Goal: Task Accomplishment & Management: Use online tool/utility

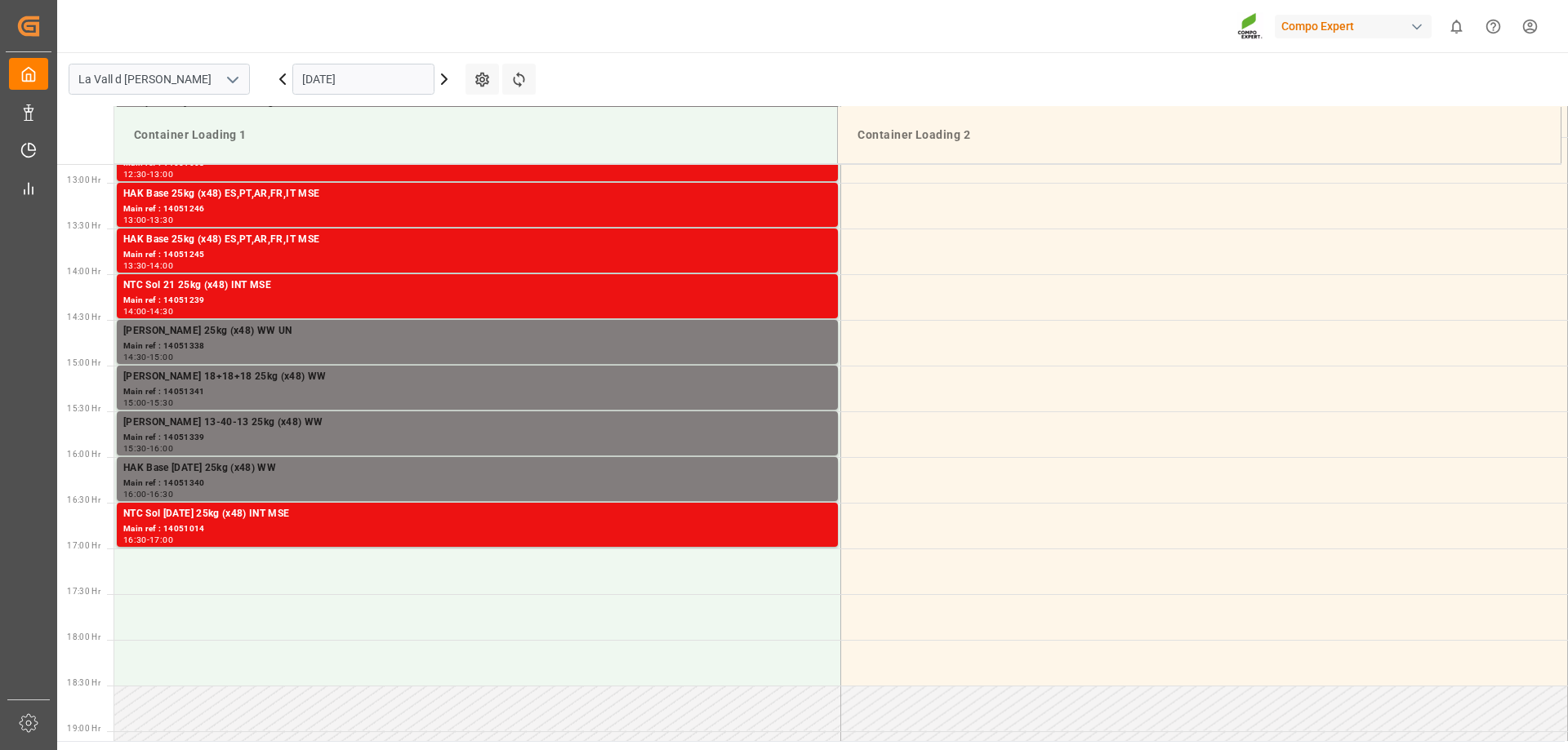
scroll to position [1177, 0]
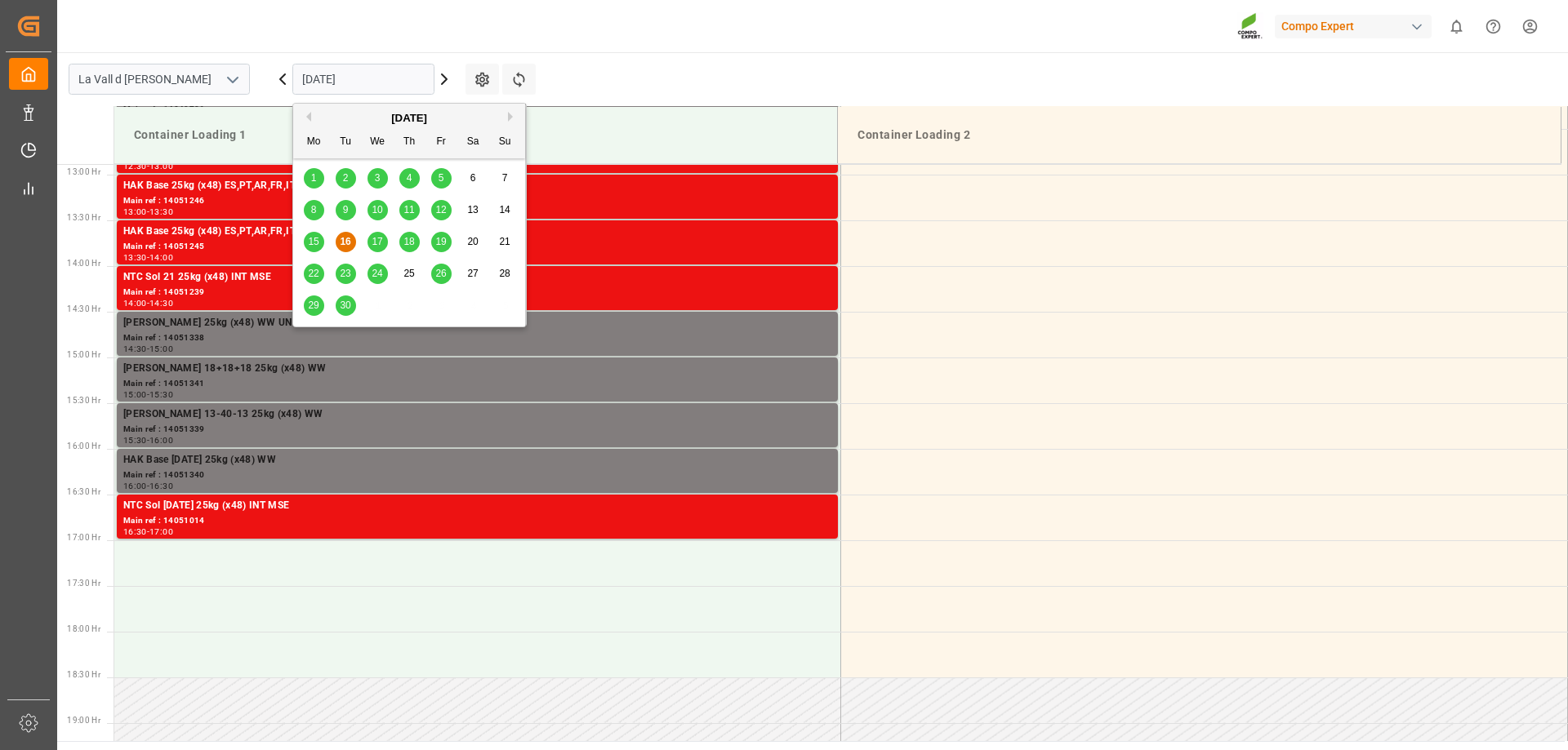
click at [394, 82] on input "[DATE]" at bounding box center [363, 79] width 142 height 31
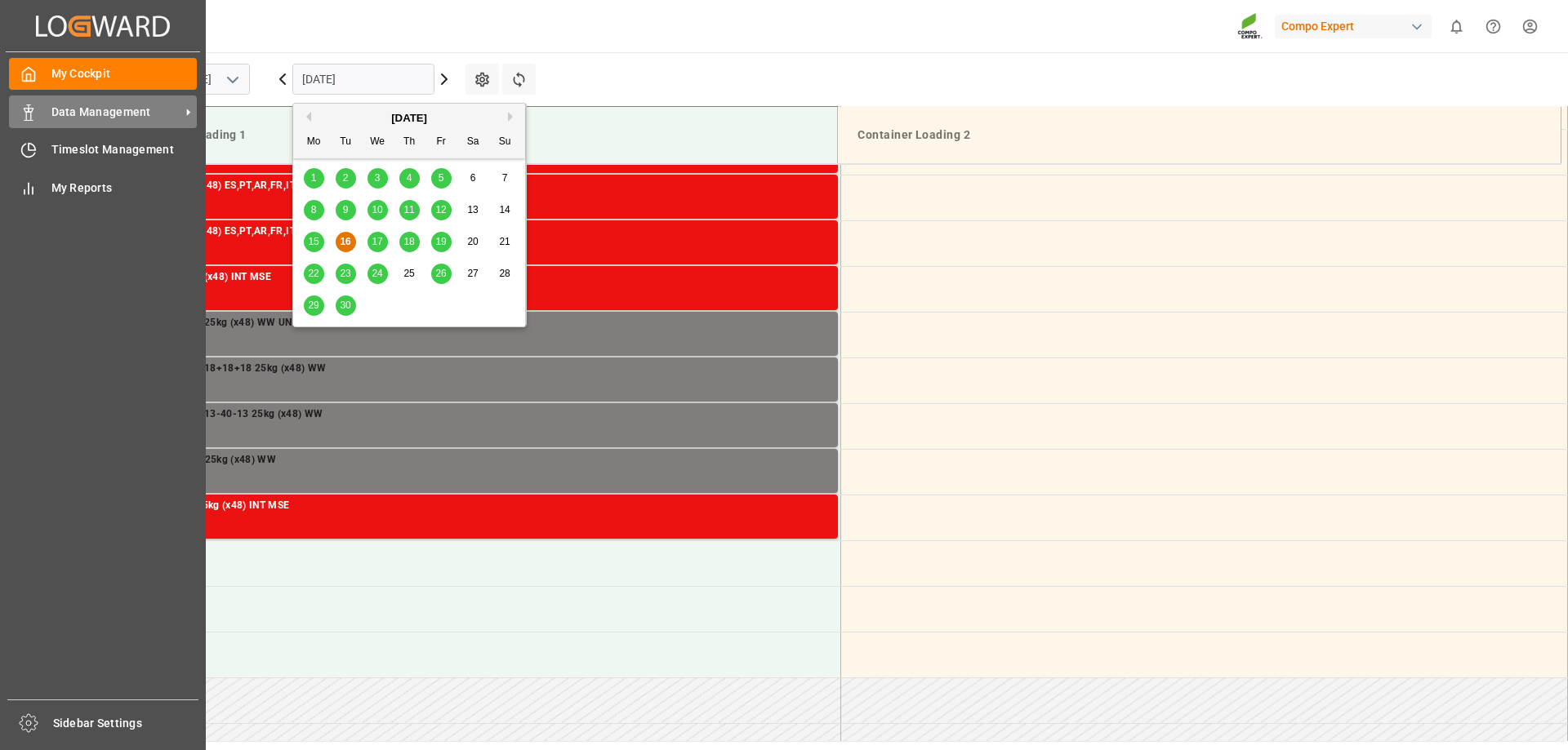
click at [90, 115] on span "Data Management" at bounding box center [116, 112] width 129 height 17
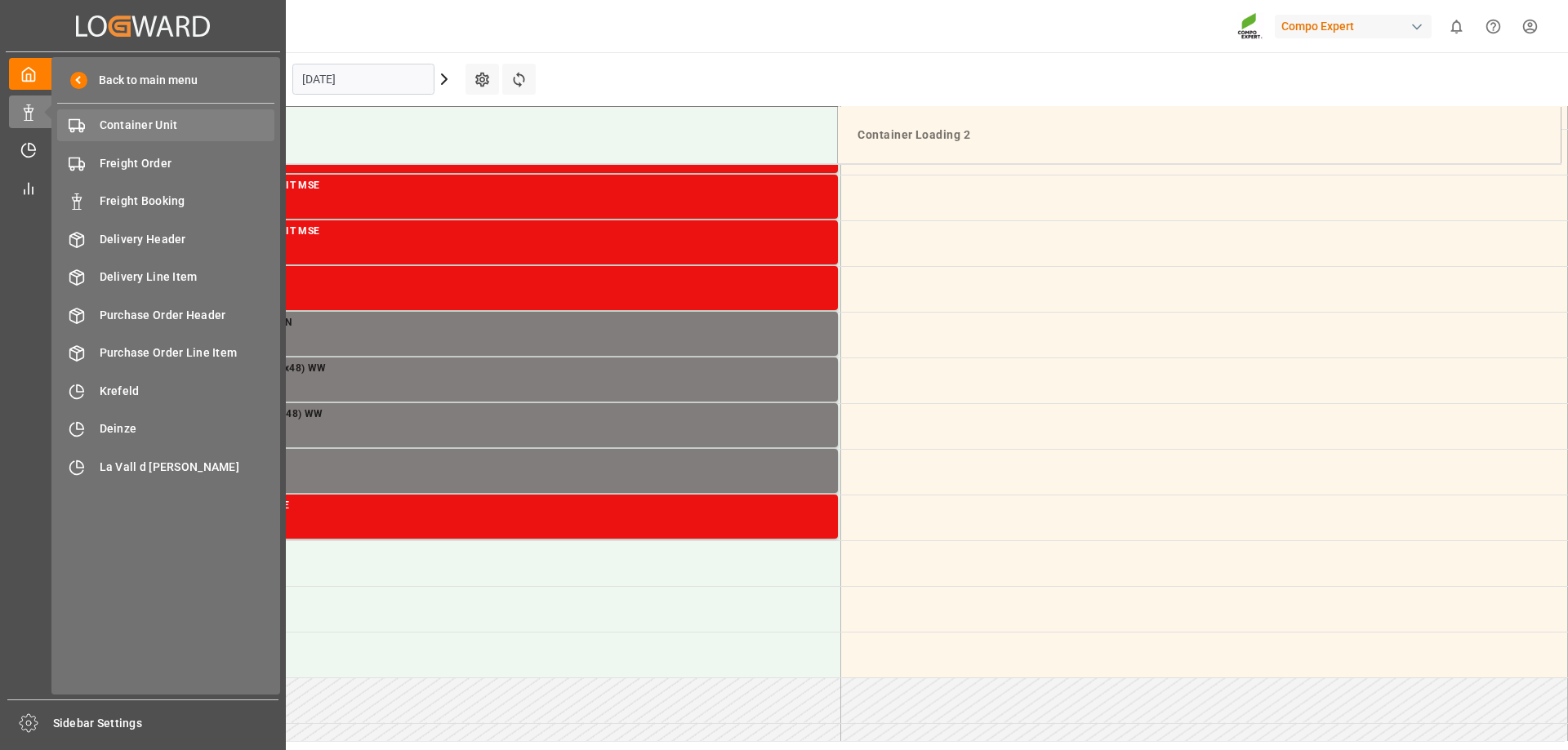
click at [158, 128] on span "Container Unit" at bounding box center [187, 126] width 176 height 17
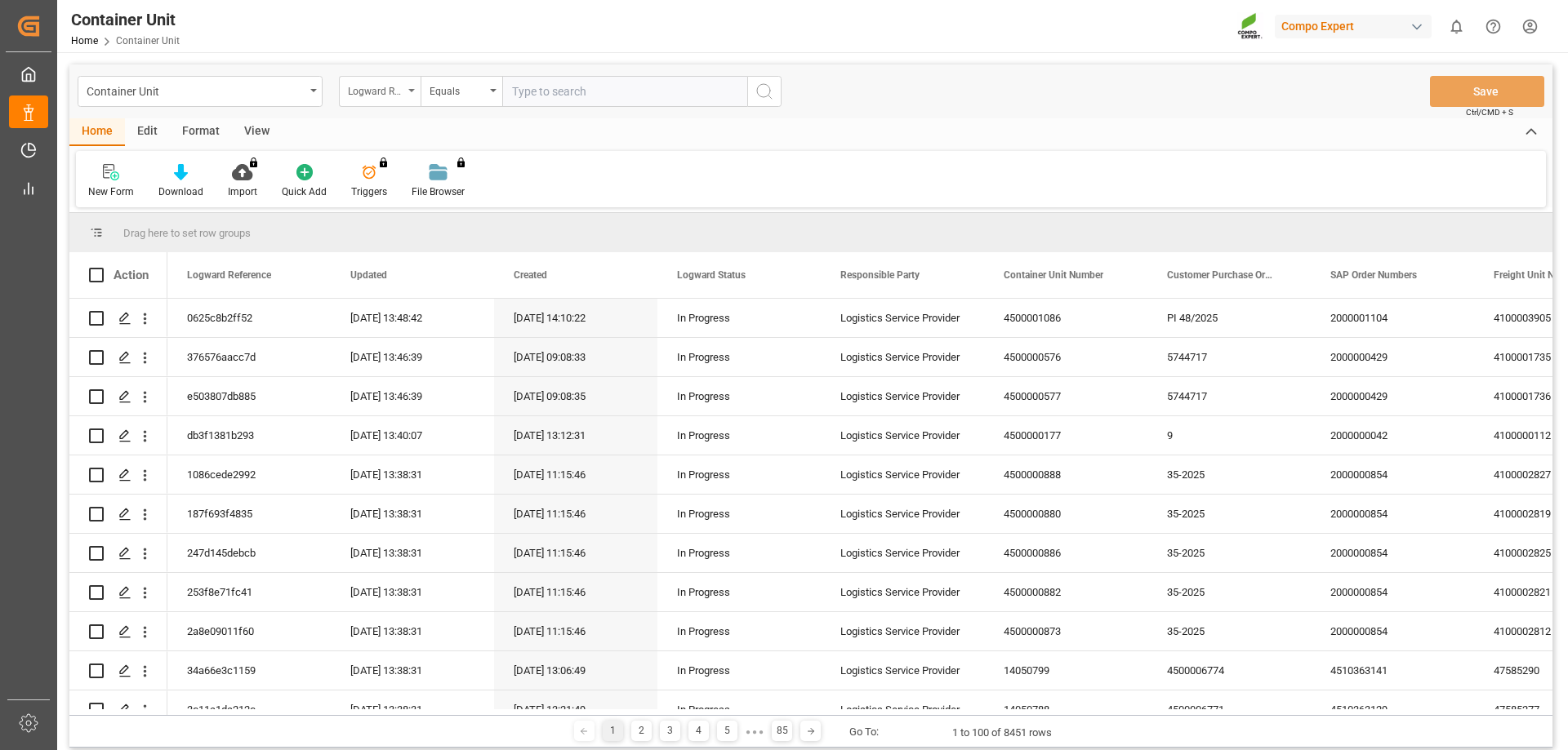
click at [411, 91] on icon "open menu" at bounding box center [411, 90] width 7 height 3
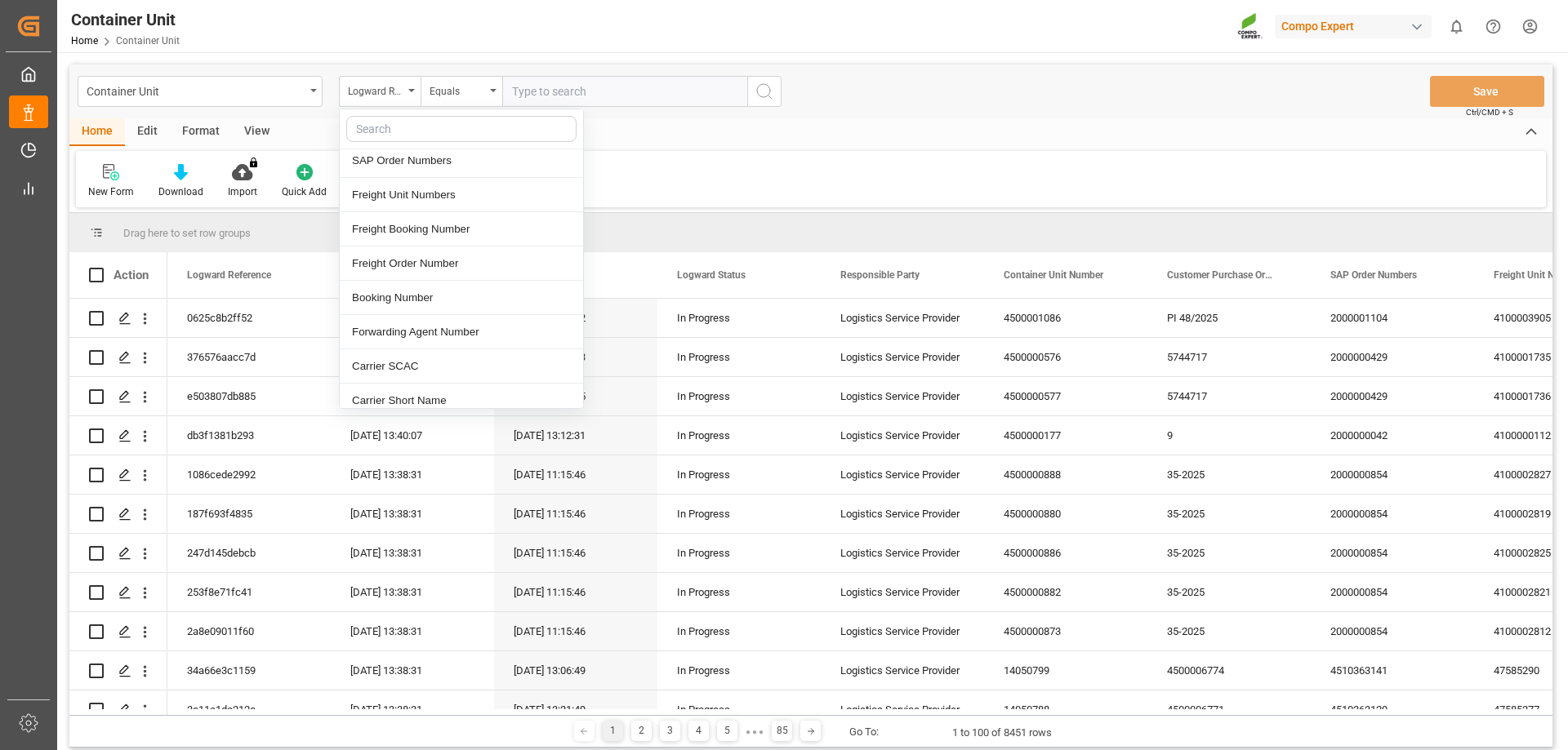
scroll to position [245, 0]
click at [420, 201] on div "Freight Unit Numbers" at bounding box center [460, 196] width 243 height 35
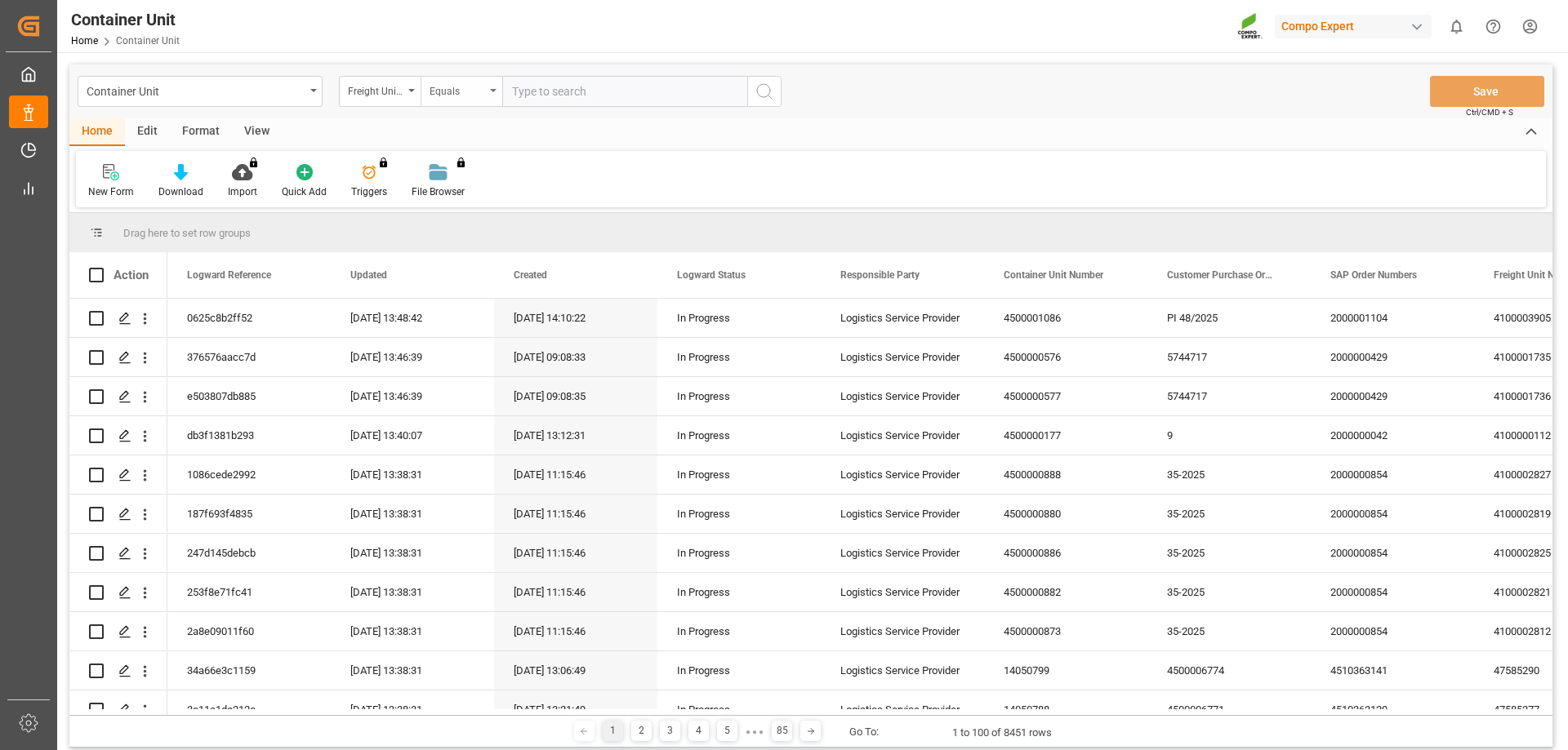
click at [490, 94] on div "Equals" at bounding box center [461, 91] width 82 height 31
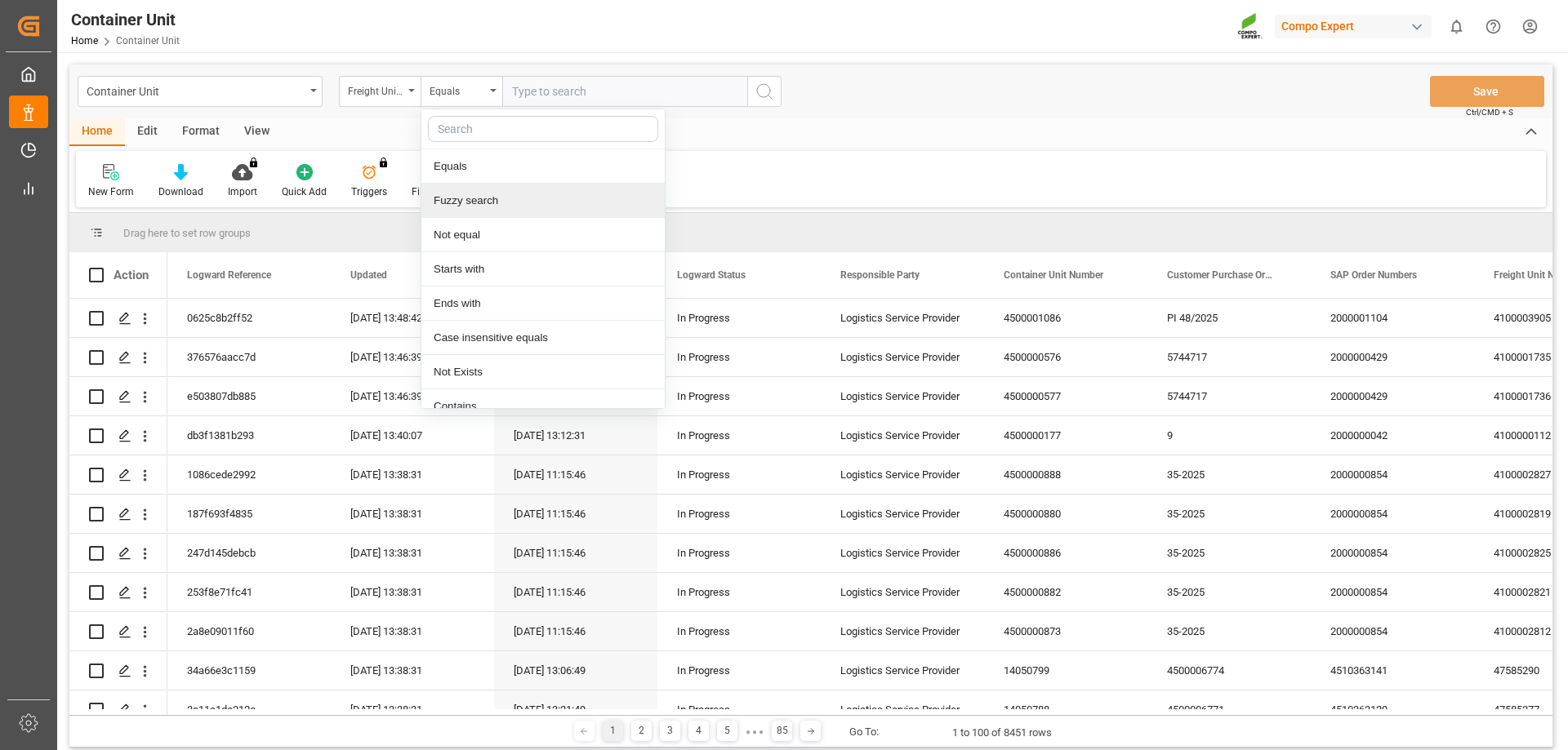
click at [464, 199] on div "Fuzzy search" at bounding box center [542, 201] width 243 height 35
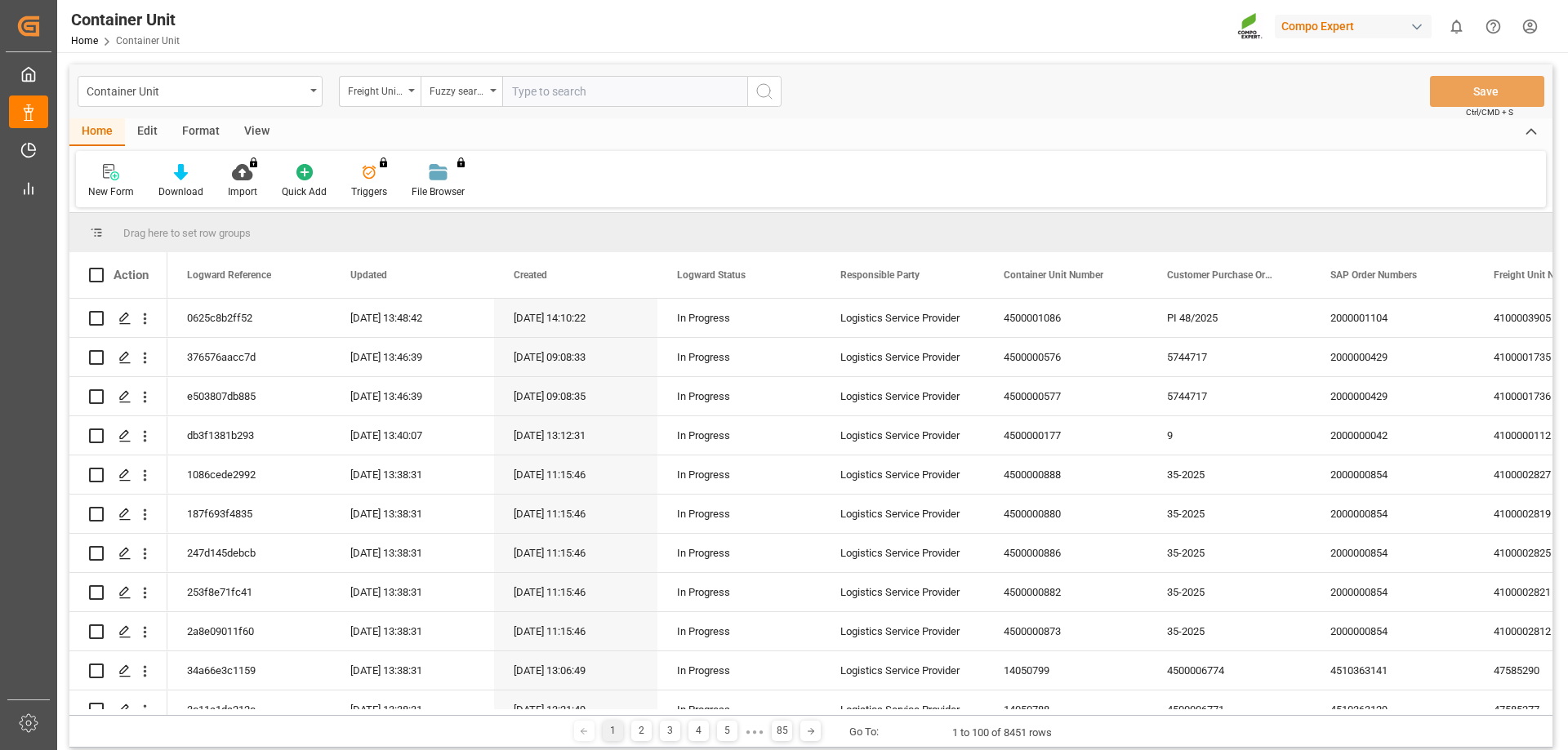
click at [529, 95] on input "text" at bounding box center [625, 91] width 245 height 31
type input "14052195"
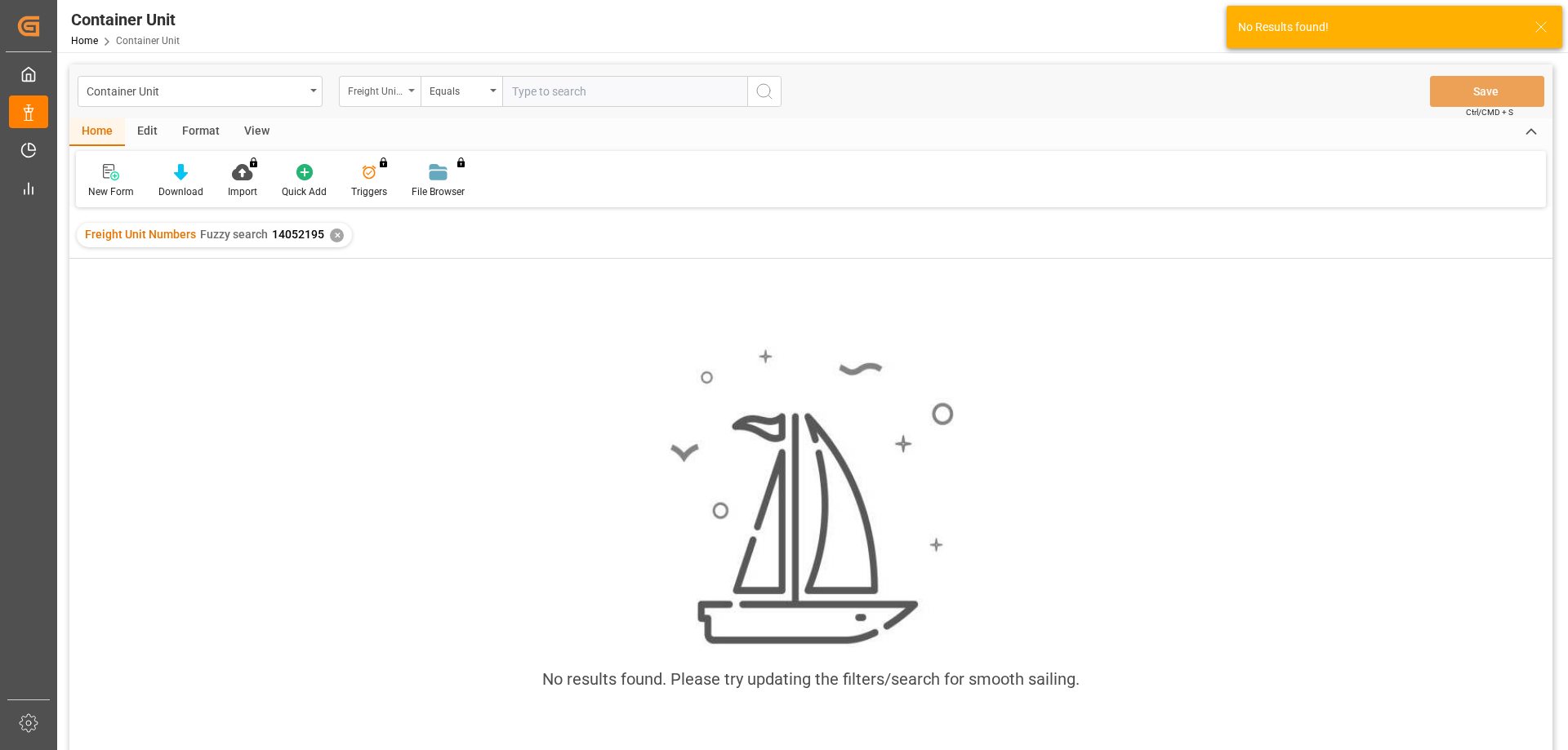
click at [415, 89] on div "Freight Unit Numbers" at bounding box center [380, 91] width 82 height 31
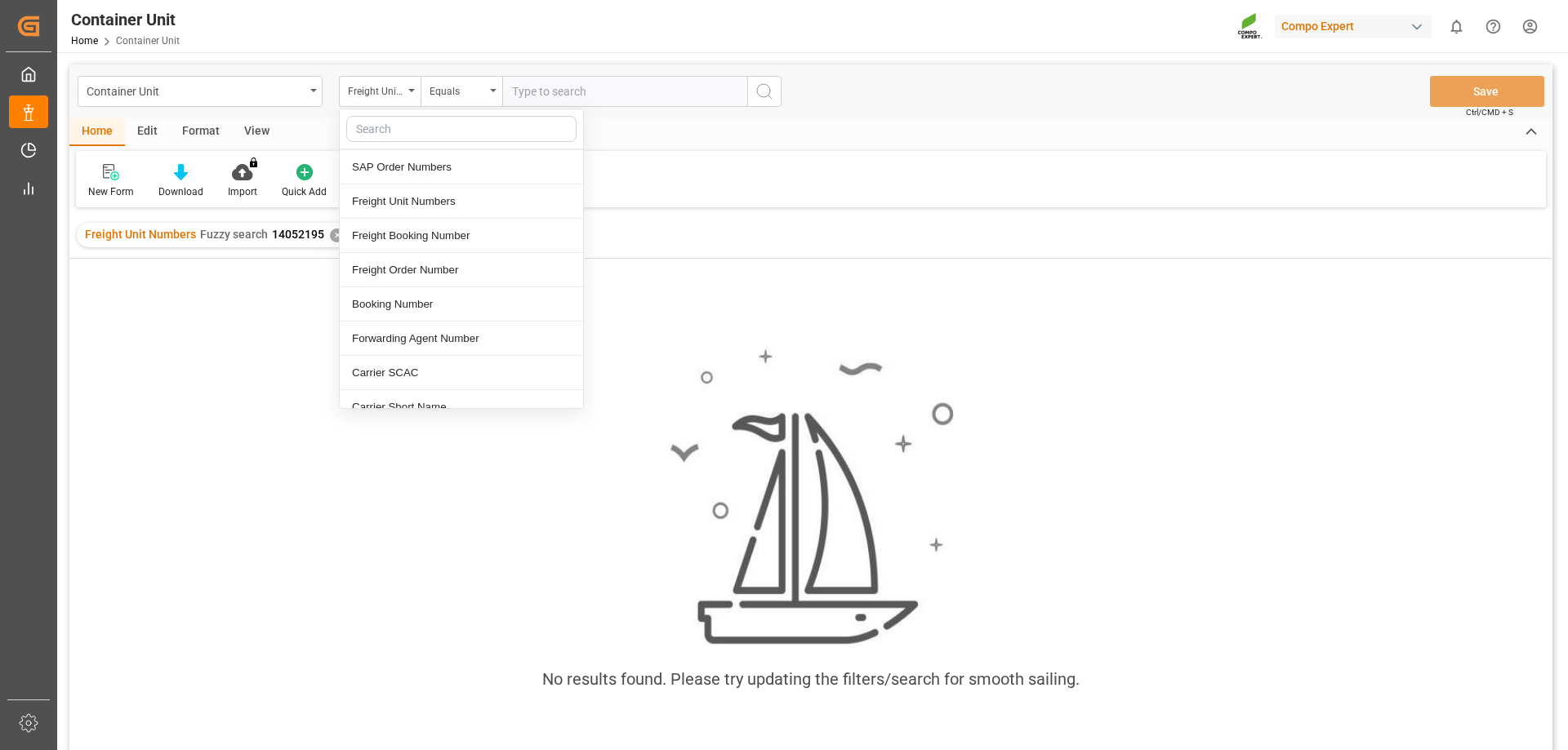
scroll to position [245, 0]
click at [404, 236] on div "Freight Booking Number" at bounding box center [460, 230] width 243 height 35
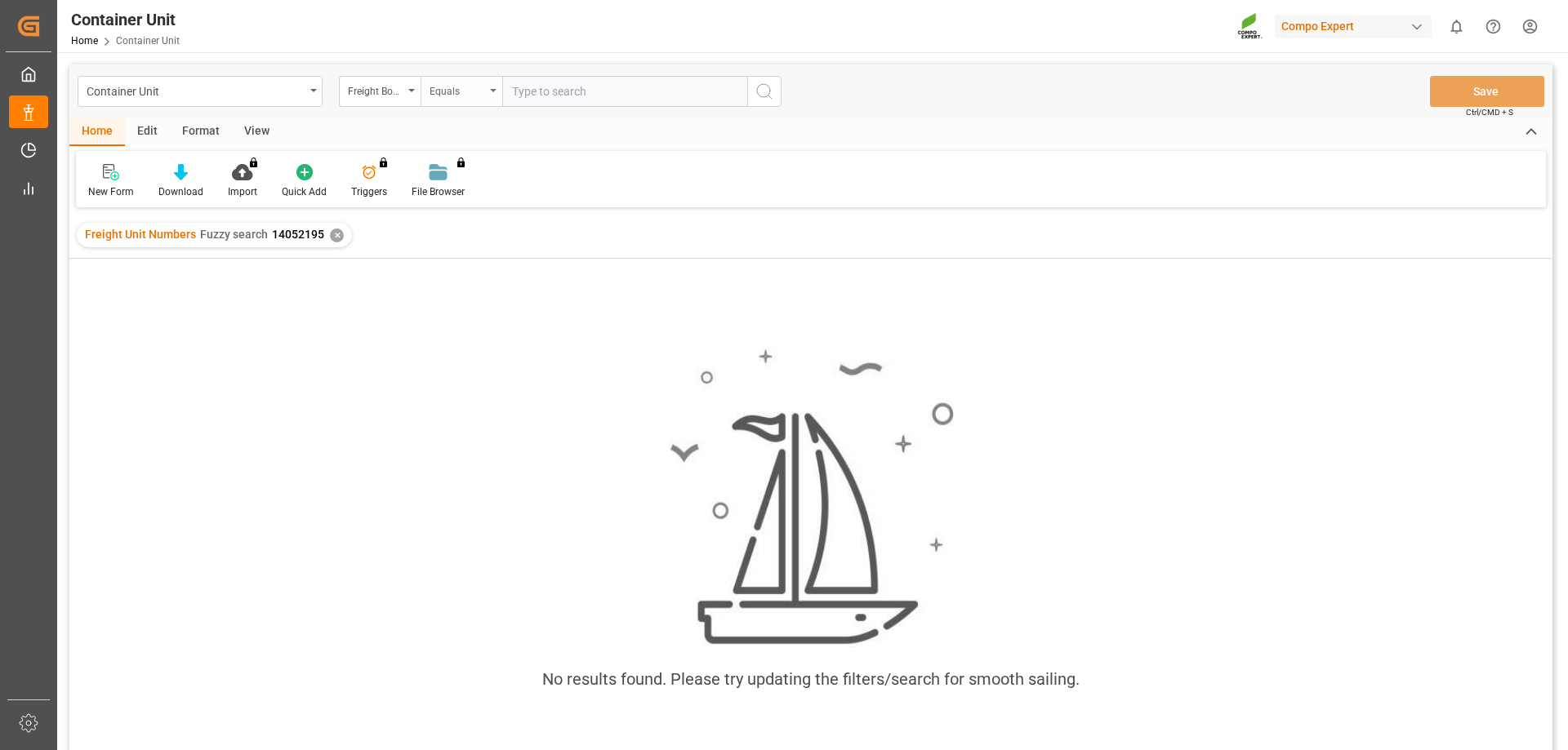
click at [462, 85] on div "Equals" at bounding box center [457, 89] width 56 height 19
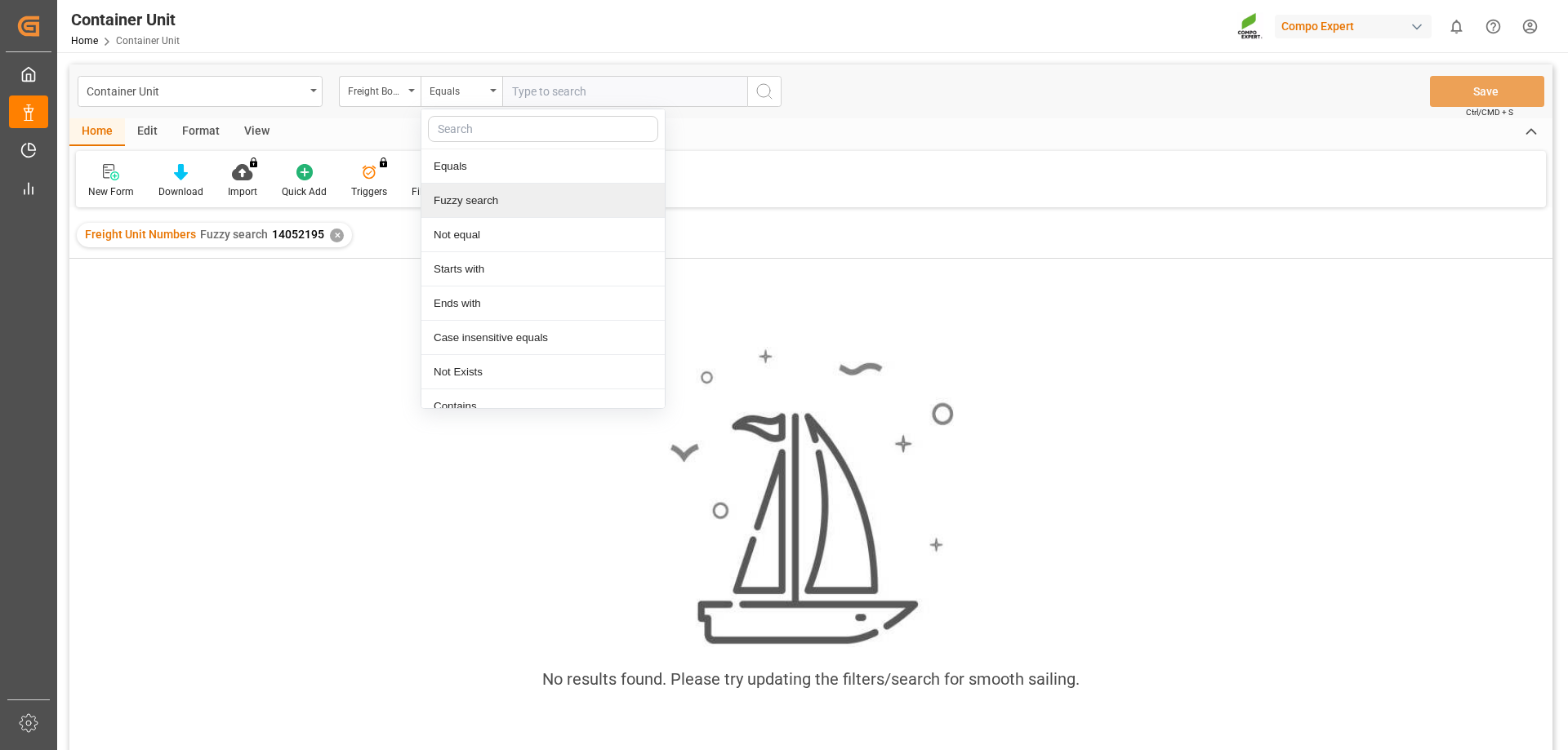
click at [475, 200] on div "Fuzzy search" at bounding box center [542, 201] width 243 height 35
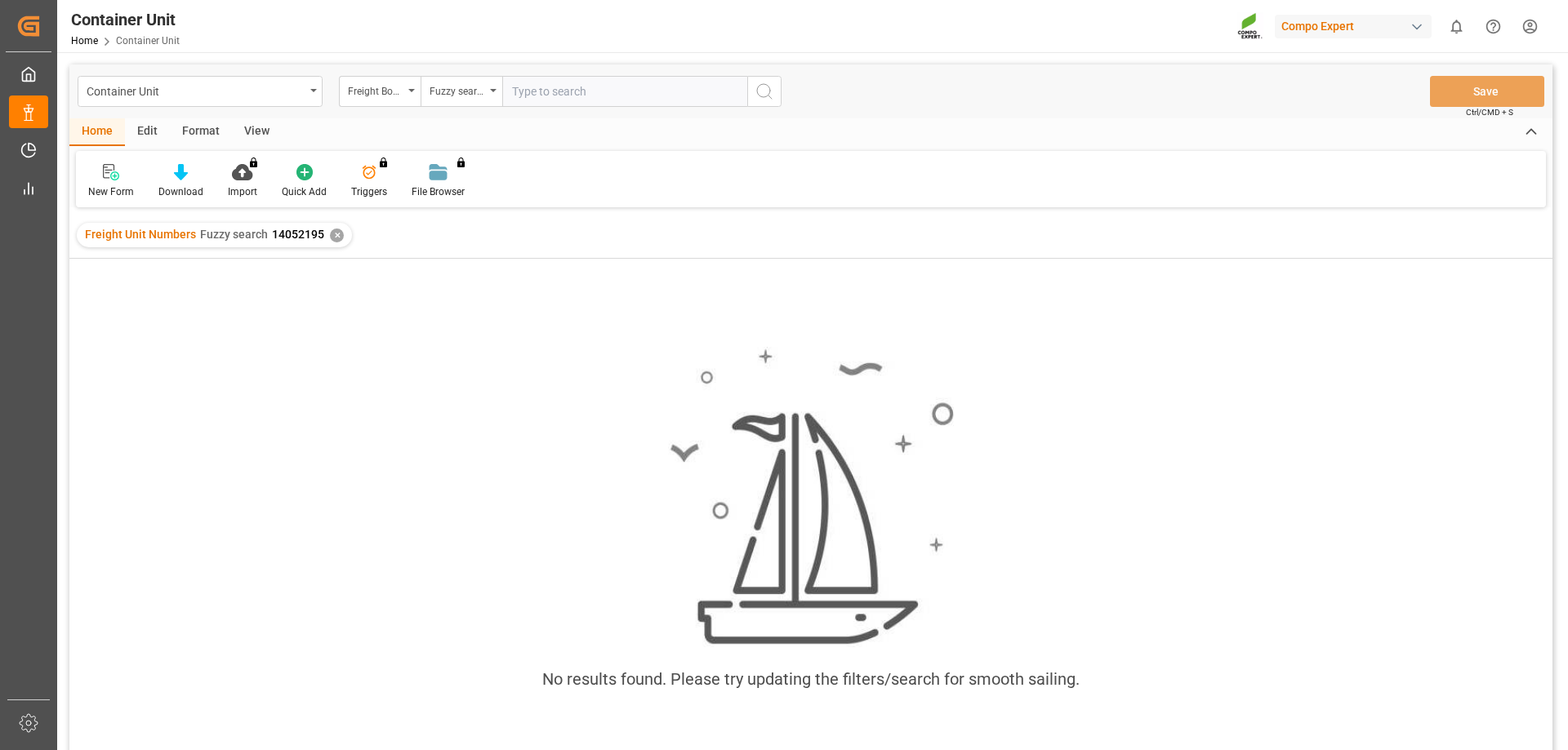
click at [554, 92] on input "text" at bounding box center [625, 91] width 245 height 31
click at [330, 236] on div "✕" at bounding box center [336, 235] width 13 height 13
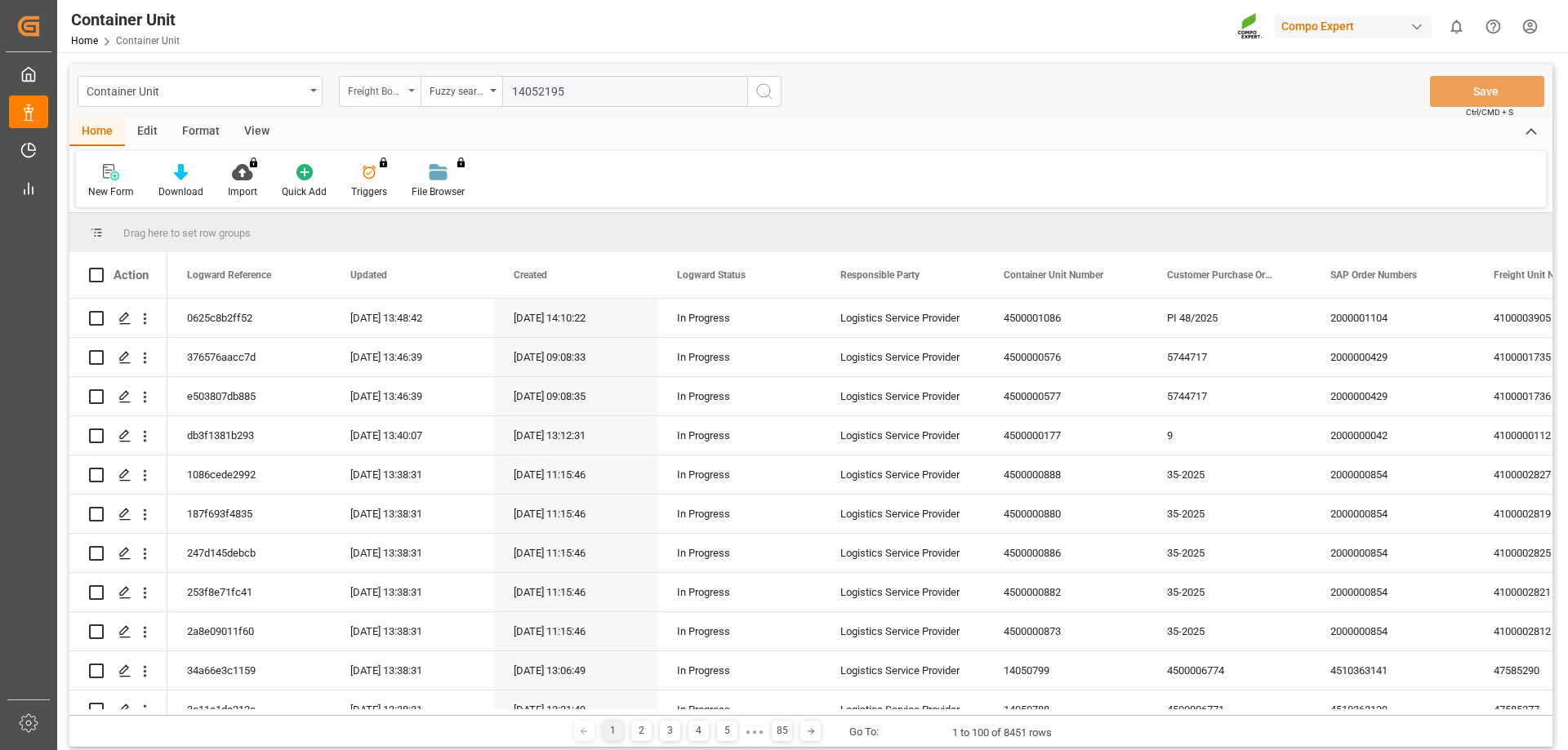
click at [411, 89] on icon "open menu" at bounding box center [411, 90] width 7 height 3
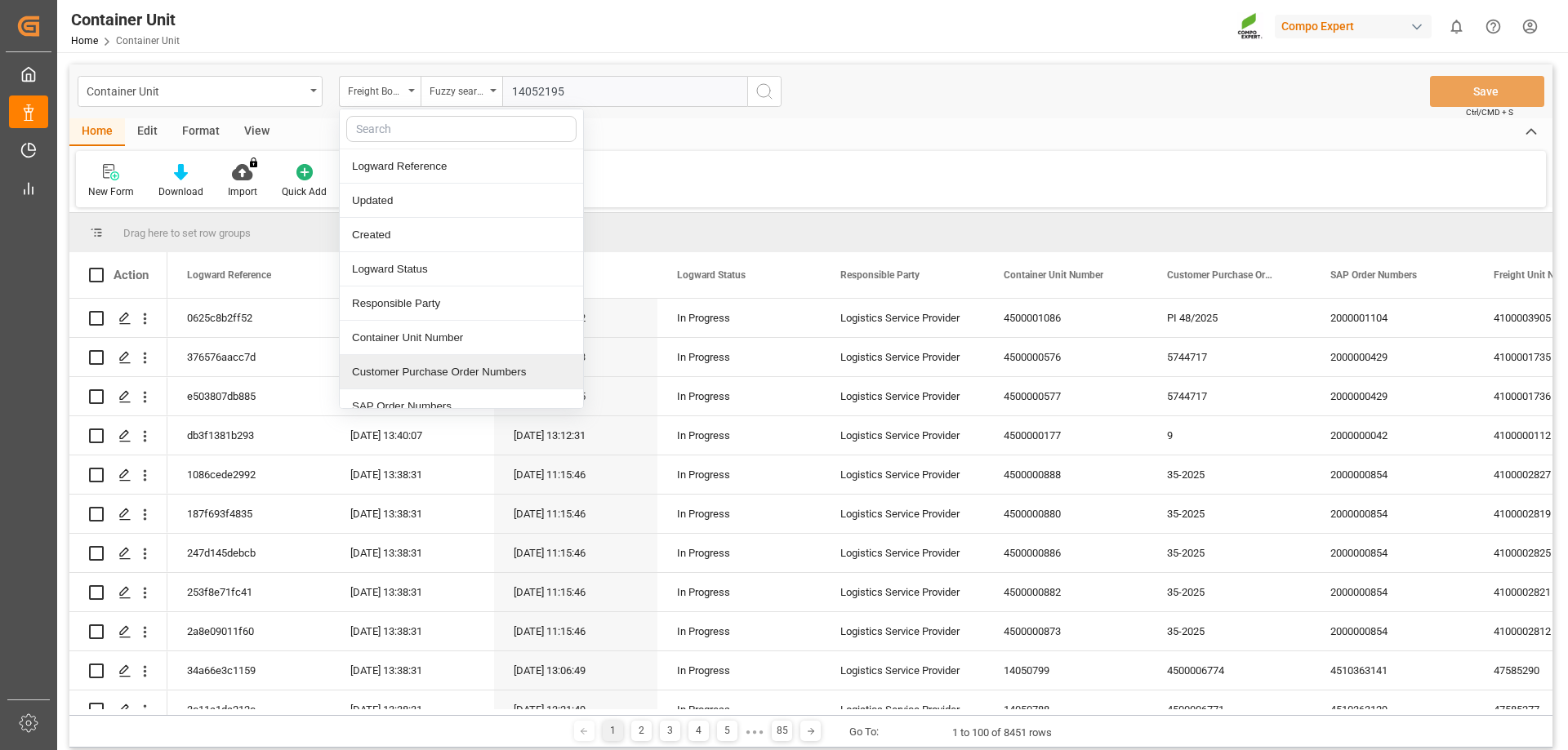
scroll to position [82, 0]
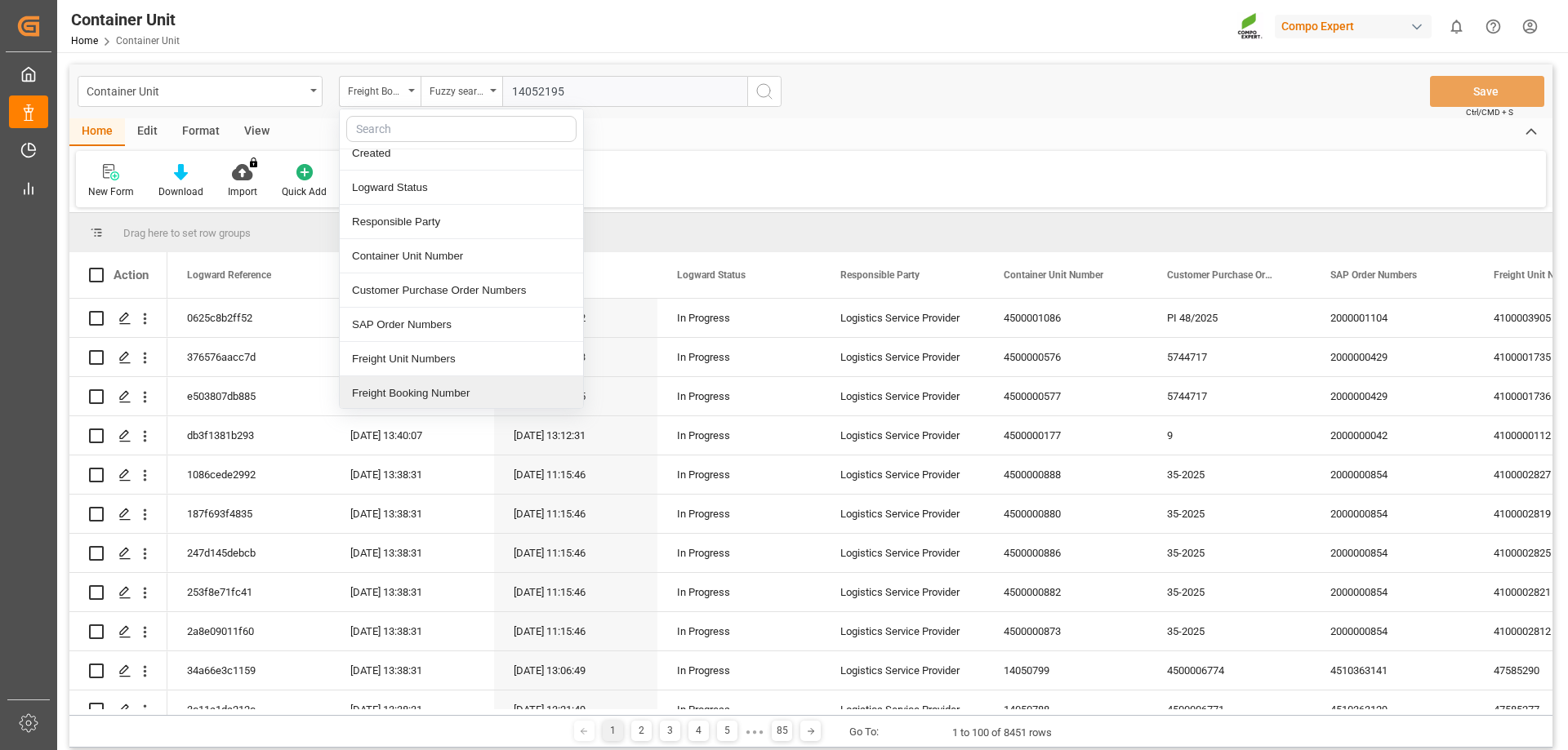
click at [427, 394] on div "Freight Booking Number" at bounding box center [460, 394] width 243 height 35
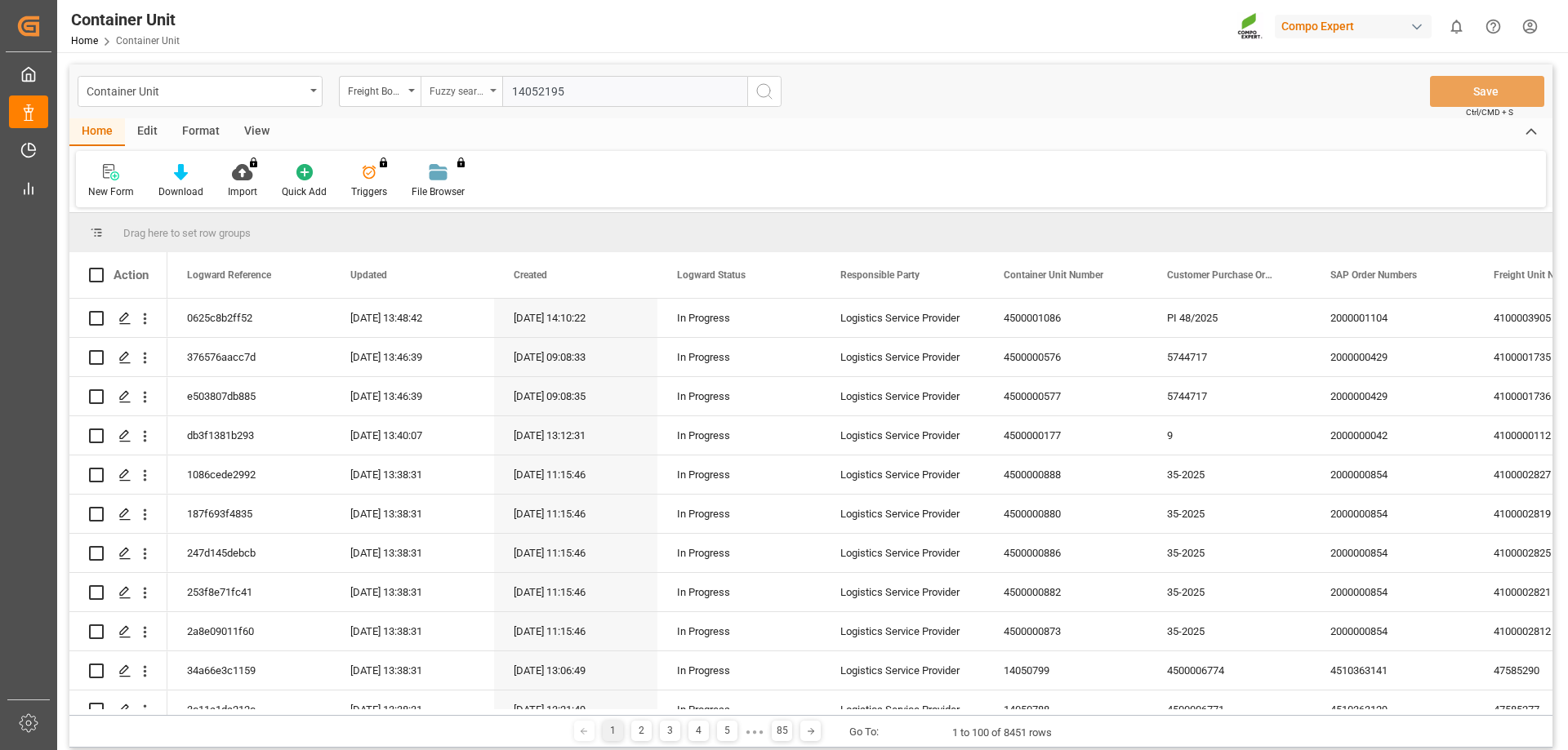
click at [490, 89] on icon "open menu" at bounding box center [493, 90] width 7 height 3
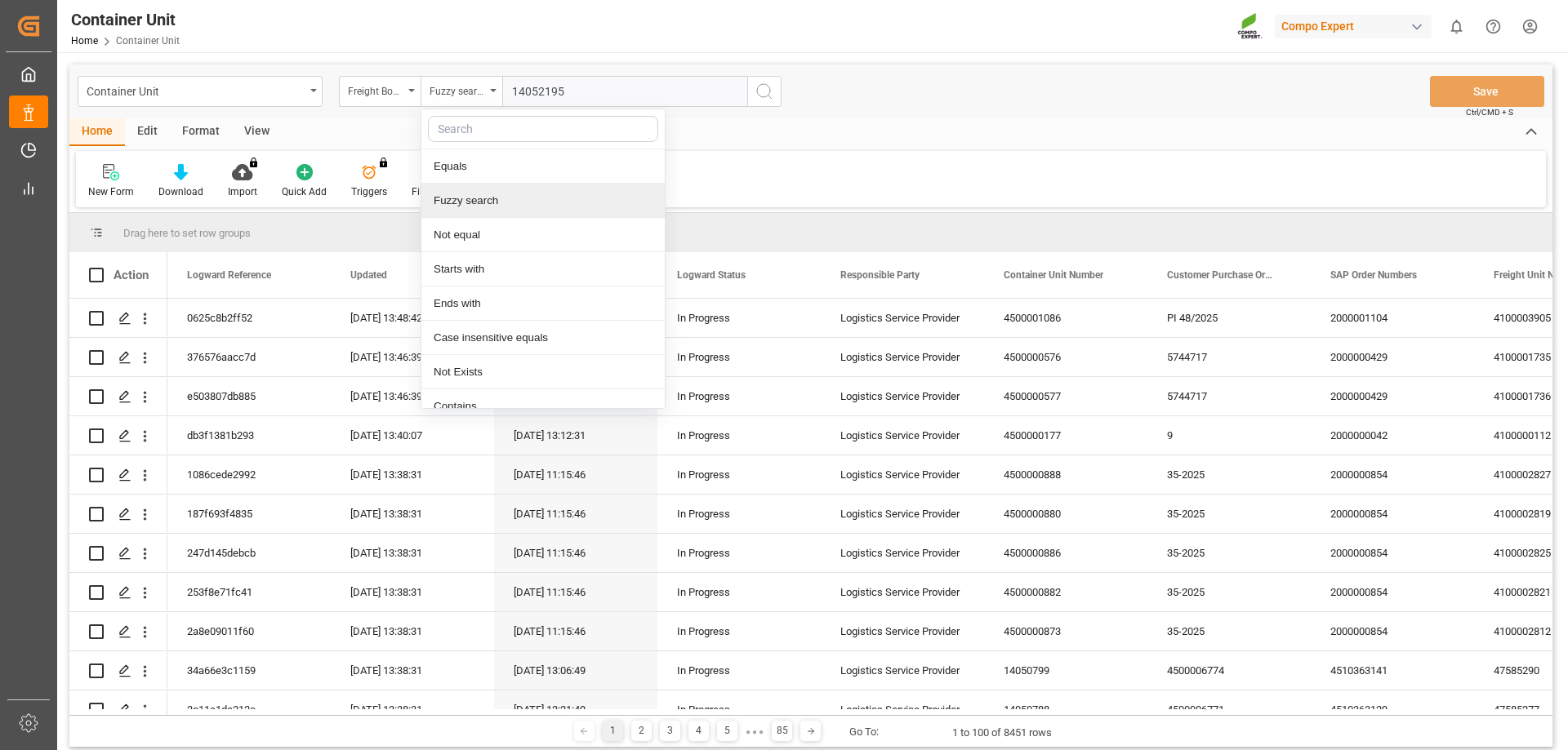
click at [462, 200] on div "Fuzzy search" at bounding box center [542, 201] width 243 height 35
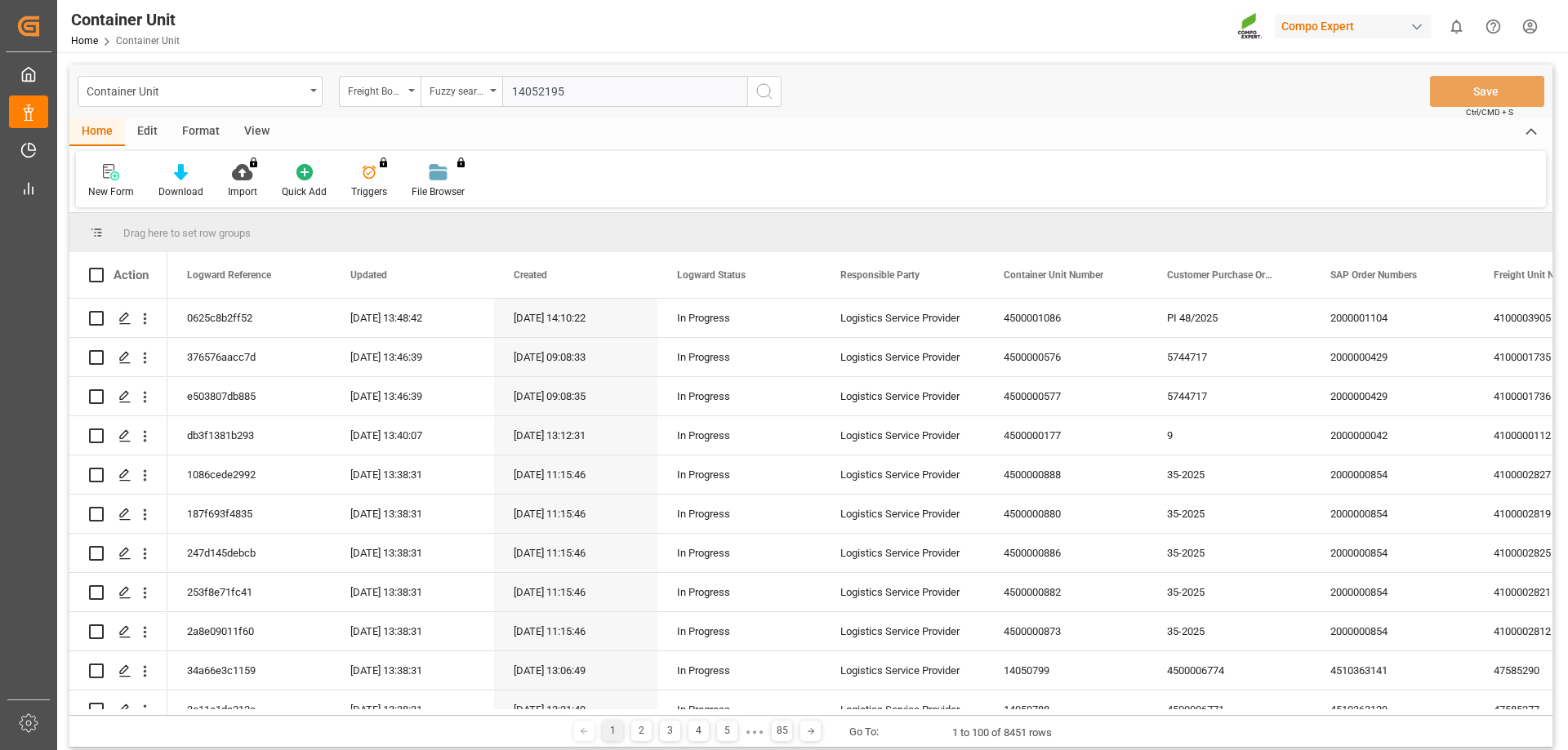
click at [574, 95] on input "14052195" at bounding box center [625, 91] width 245 height 31
drag, startPoint x: 587, startPoint y: 92, endPoint x: 378, endPoint y: 101, distance: 209.2
click at [378, 101] on div "Freight Booking Number Fuzzy search 14052195" at bounding box center [560, 91] width 443 height 31
type input "14052195"
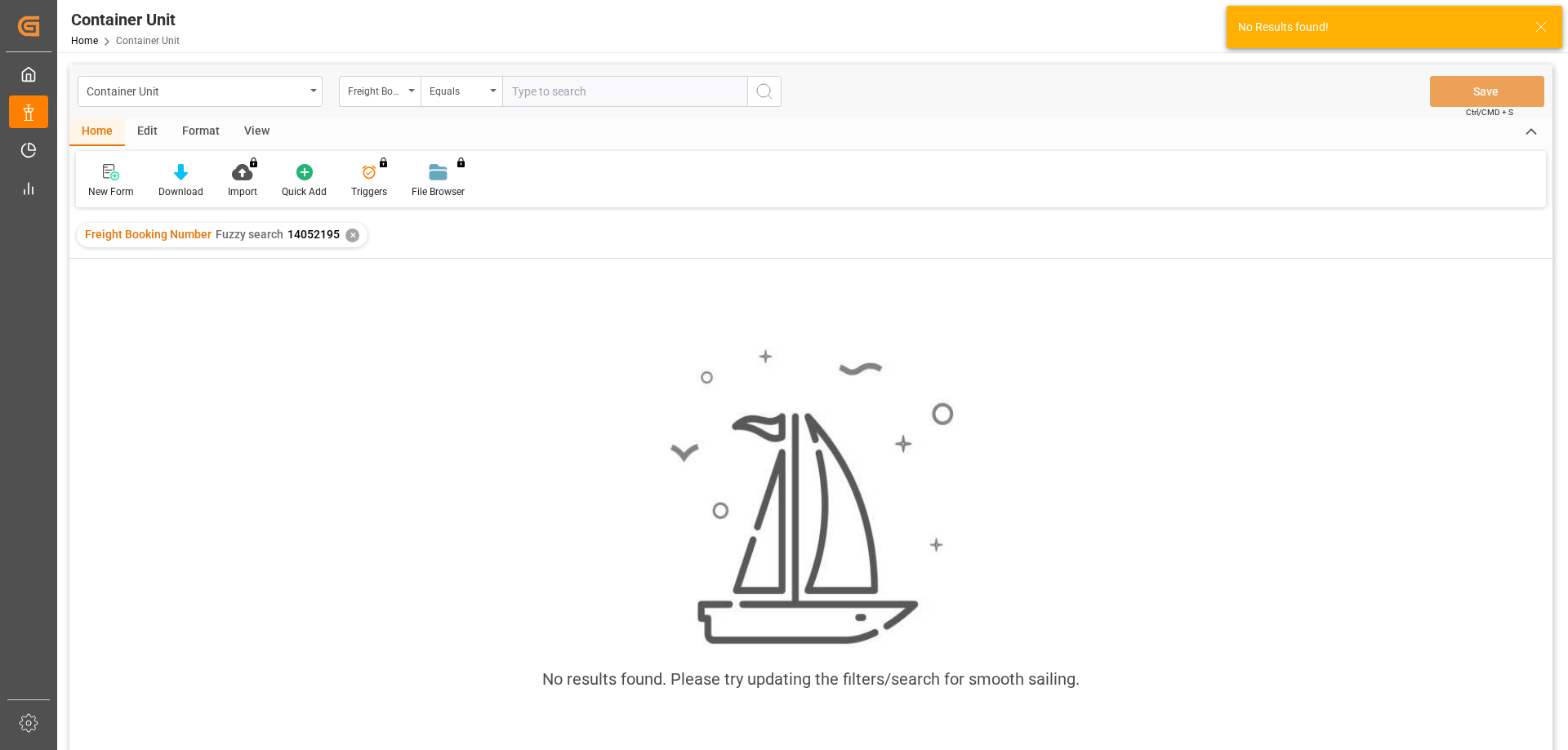
click at [343, 240] on div "Freight Booking Number Fuzzy search 14052195 ✕" at bounding box center [222, 234] width 291 height 24
click at [345, 239] on div "✕" at bounding box center [352, 235] width 13 height 13
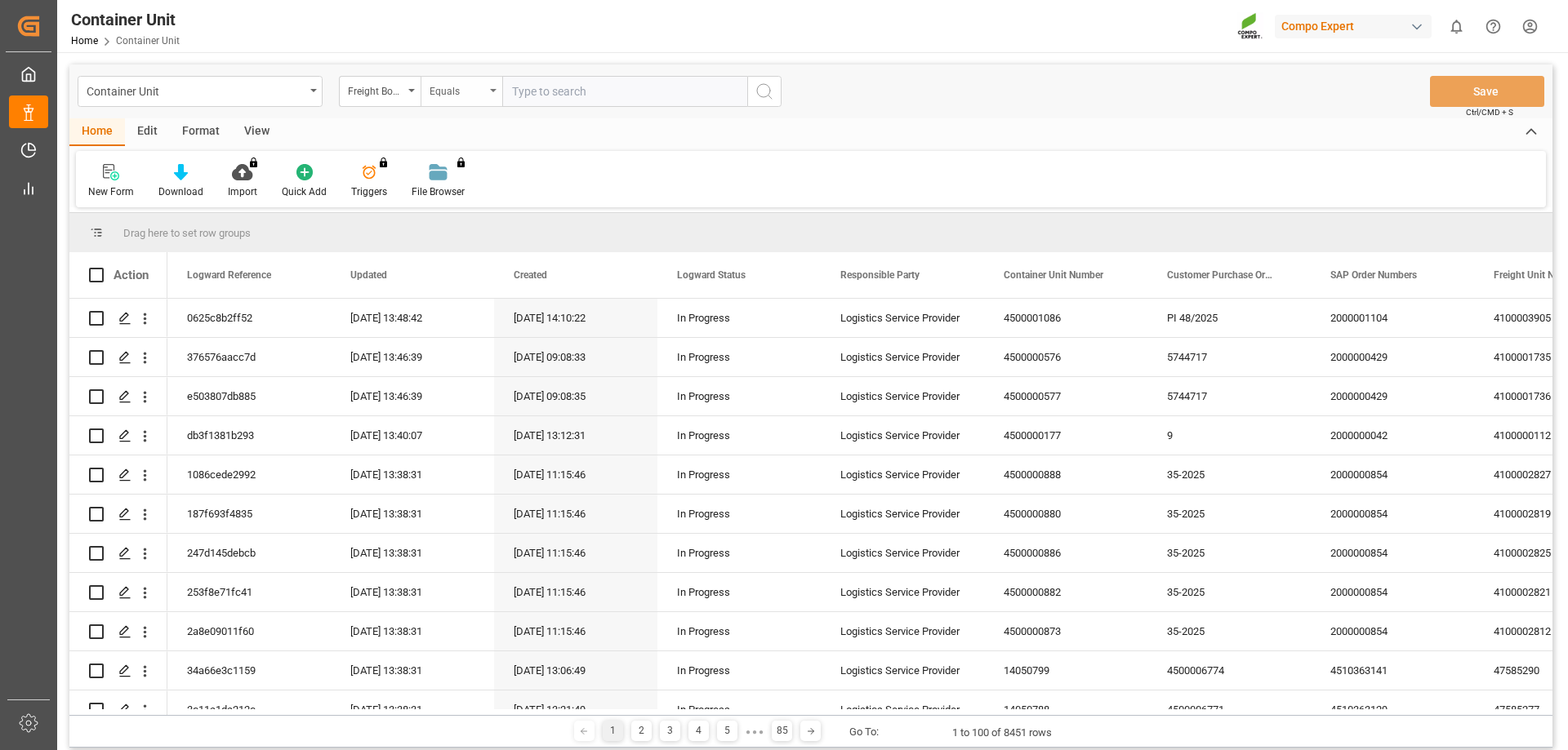
click at [485, 95] on div "Equals" at bounding box center [461, 91] width 82 height 31
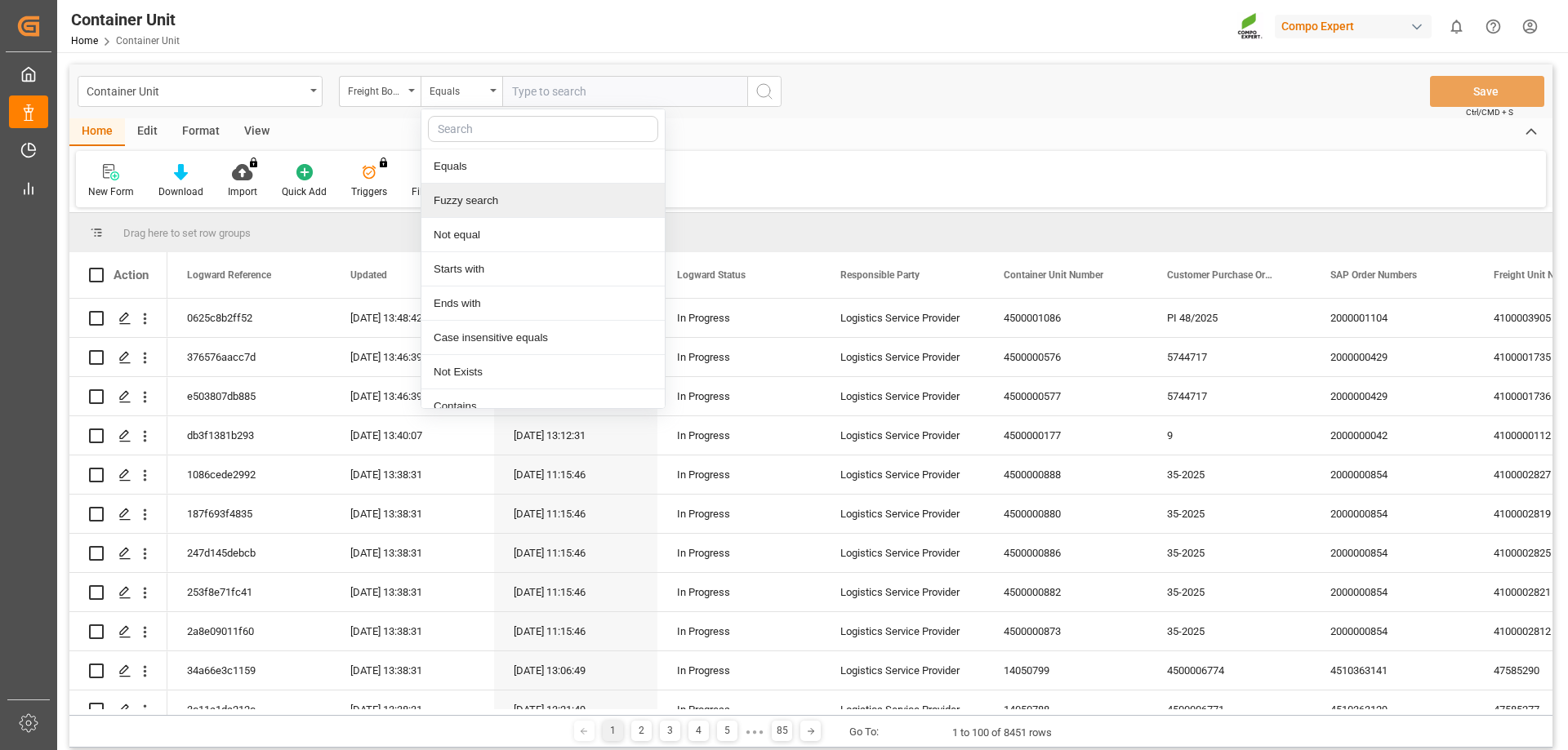
click at [476, 198] on div "Fuzzy search" at bounding box center [542, 201] width 243 height 35
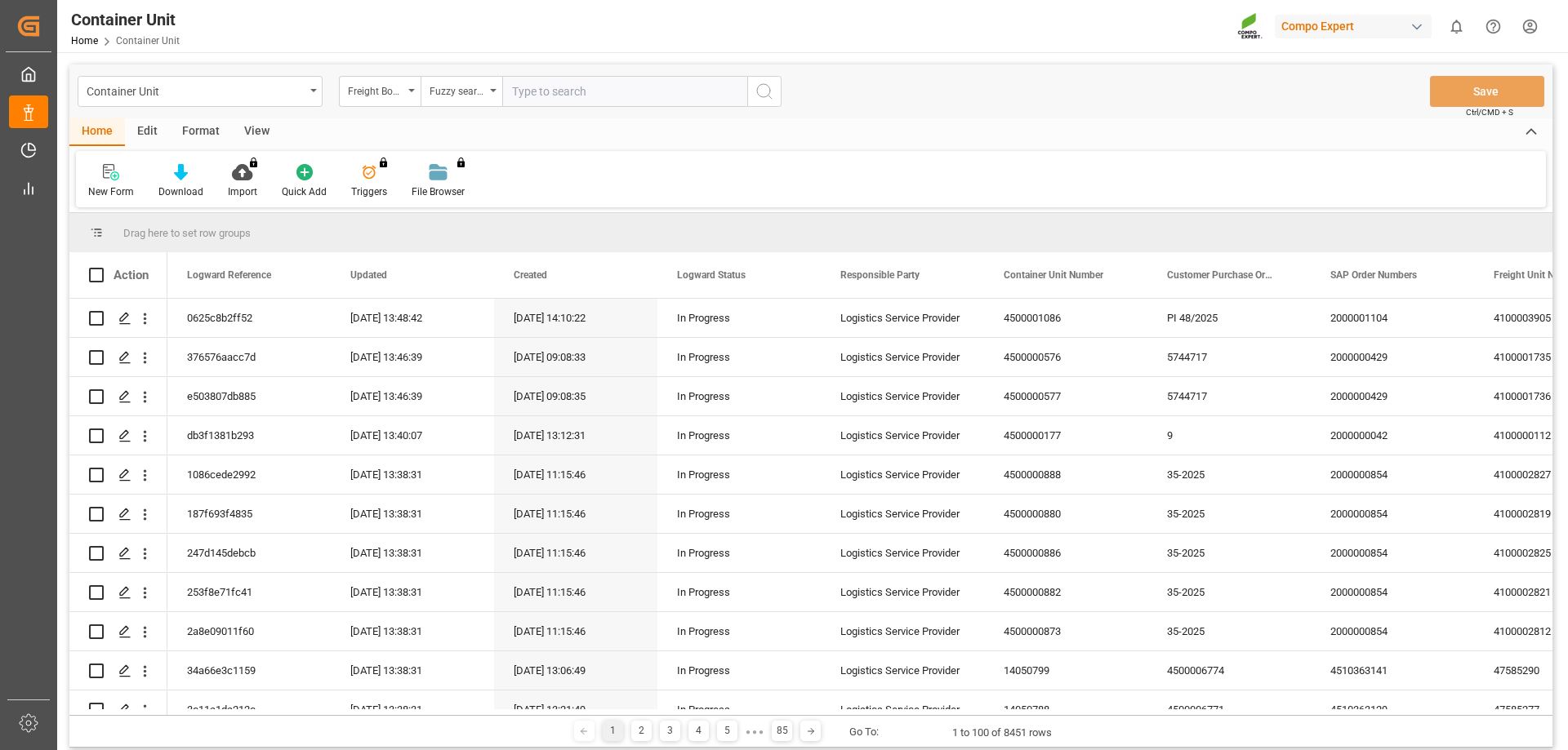
click at [550, 94] on input "text" at bounding box center [625, 91] width 245 height 31
type input "14052195"
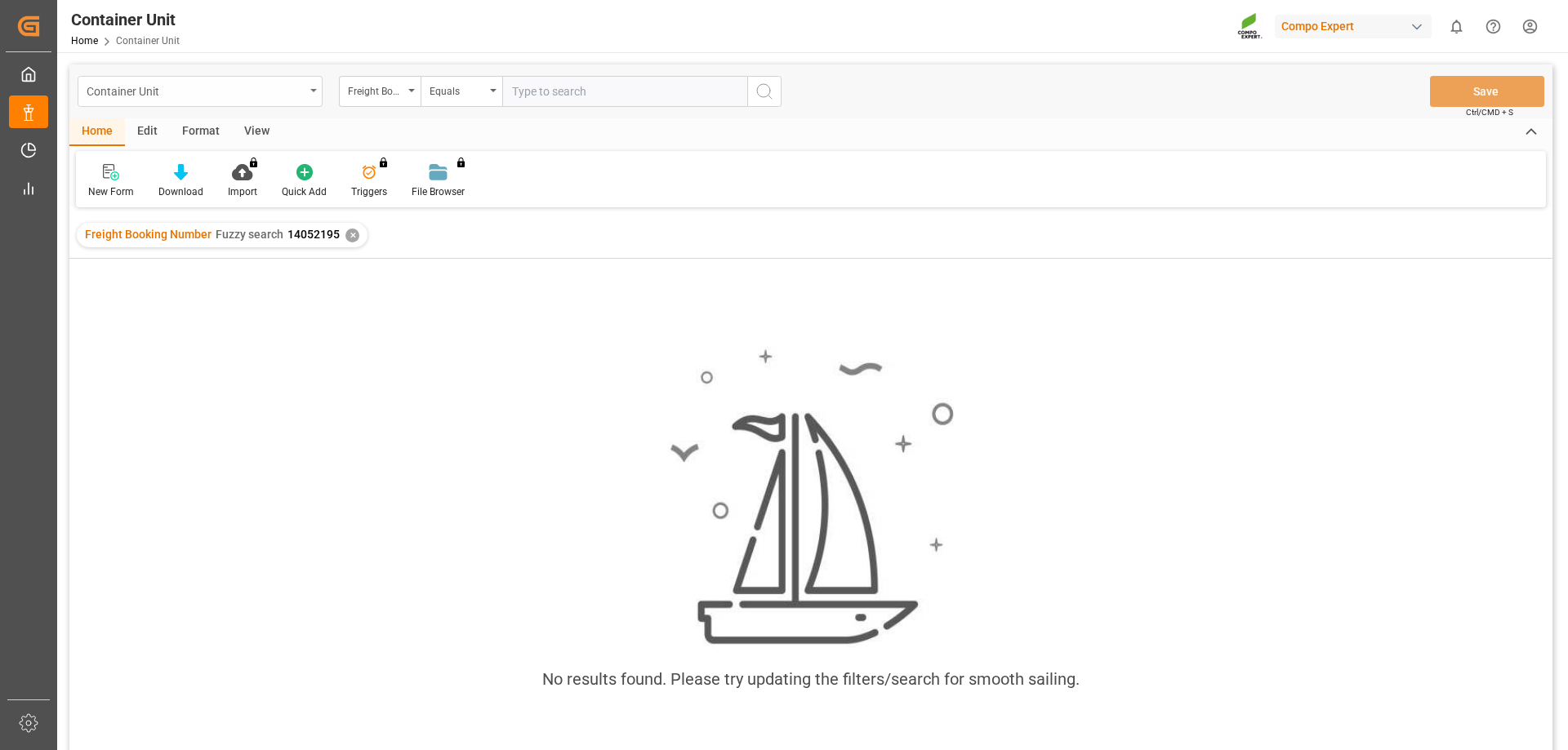
click at [312, 91] on icon "open menu" at bounding box center [313, 90] width 7 height 3
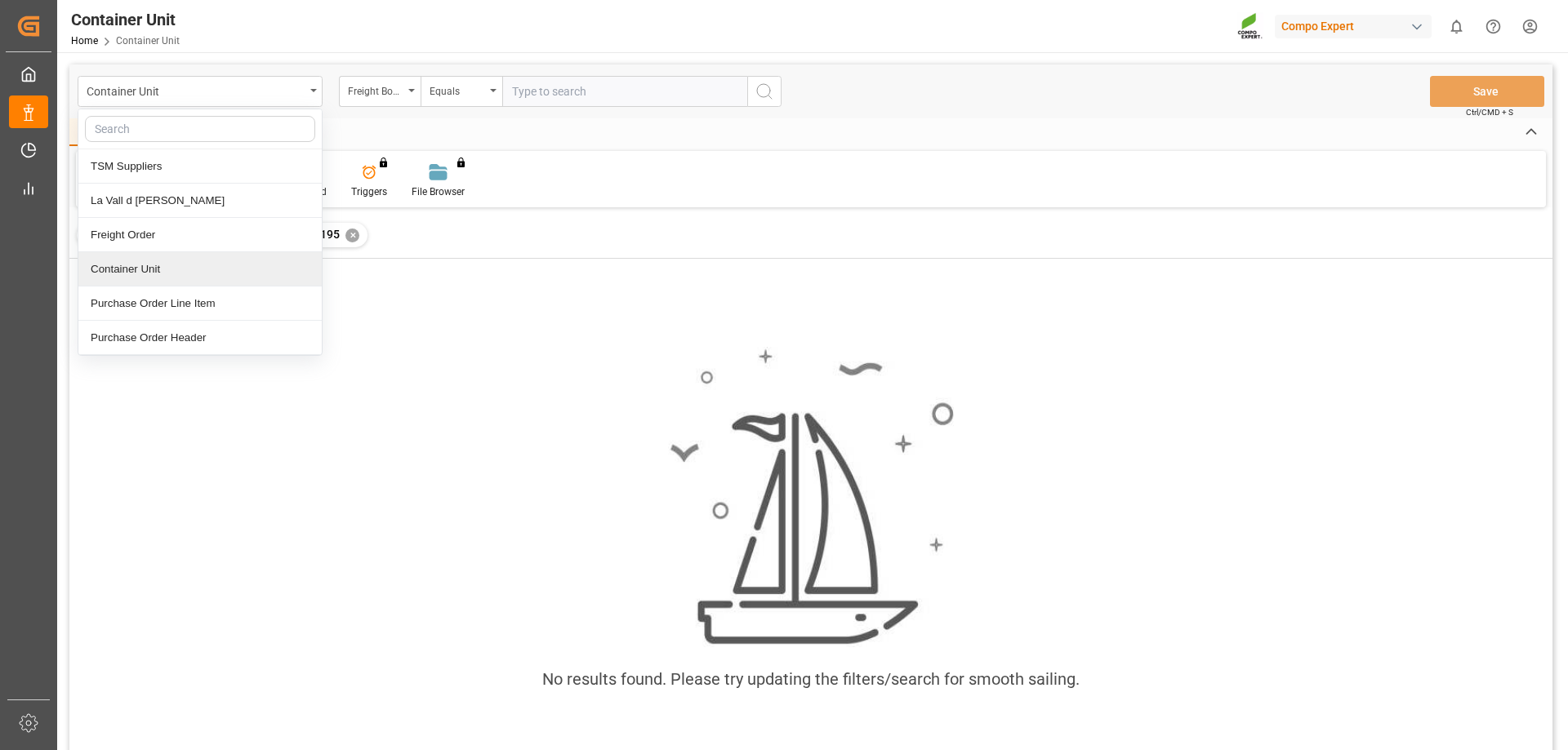
click at [159, 278] on div "Container Unit" at bounding box center [200, 270] width 243 height 35
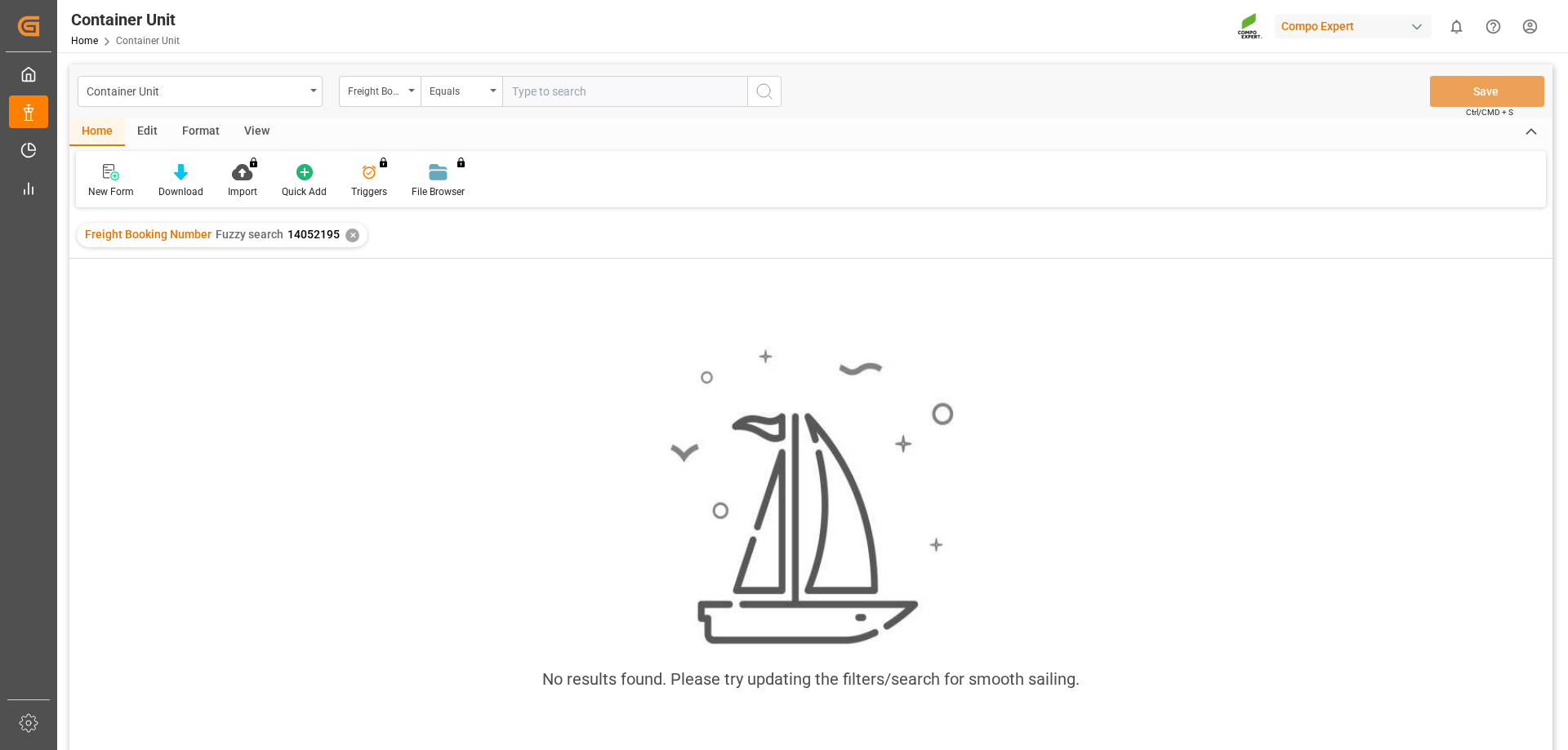
click at [345, 236] on div "✕" at bounding box center [352, 235] width 13 height 13
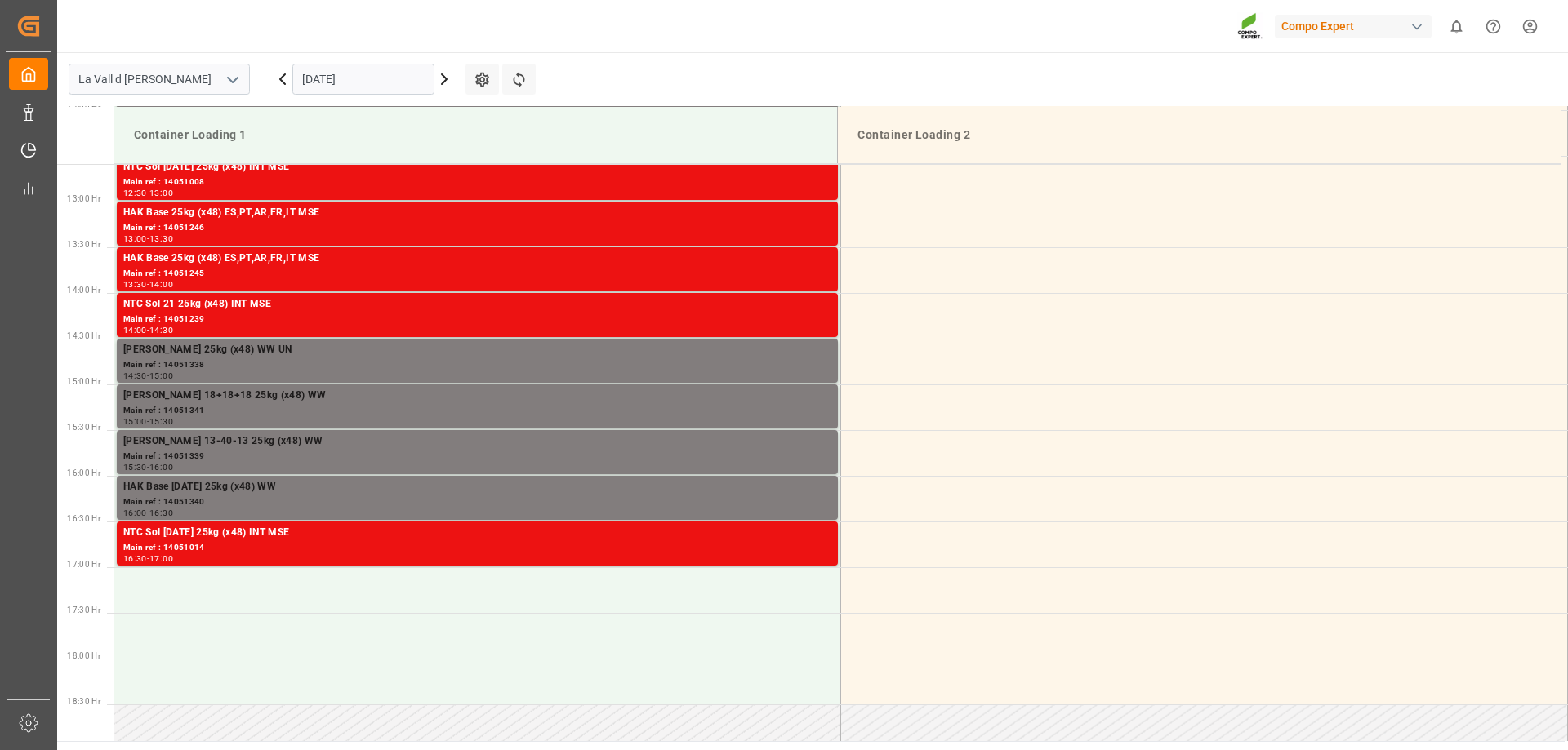
scroll to position [1177, 0]
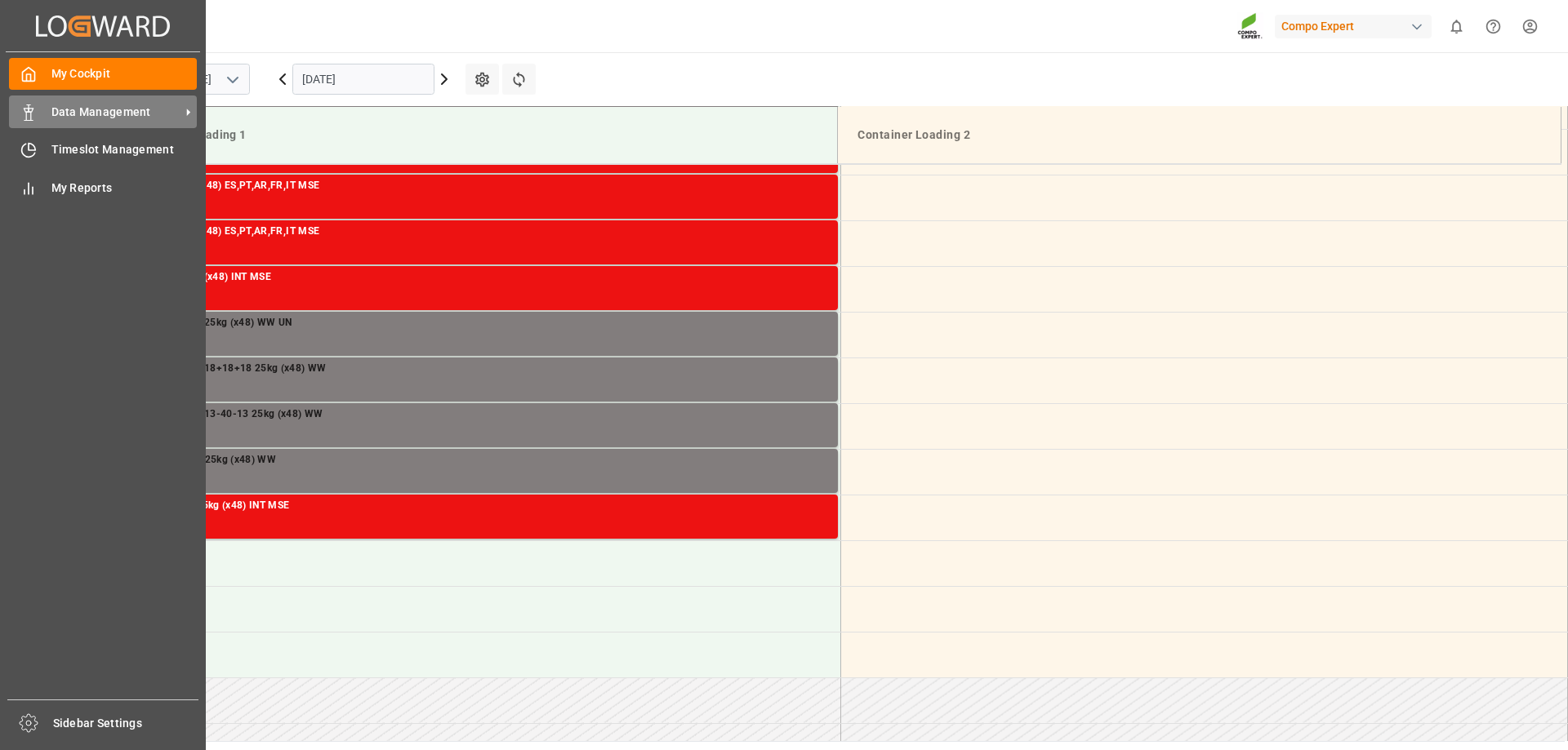
click at [45, 112] on div "Data Management Data Management" at bounding box center [102, 110] width 187 height 32
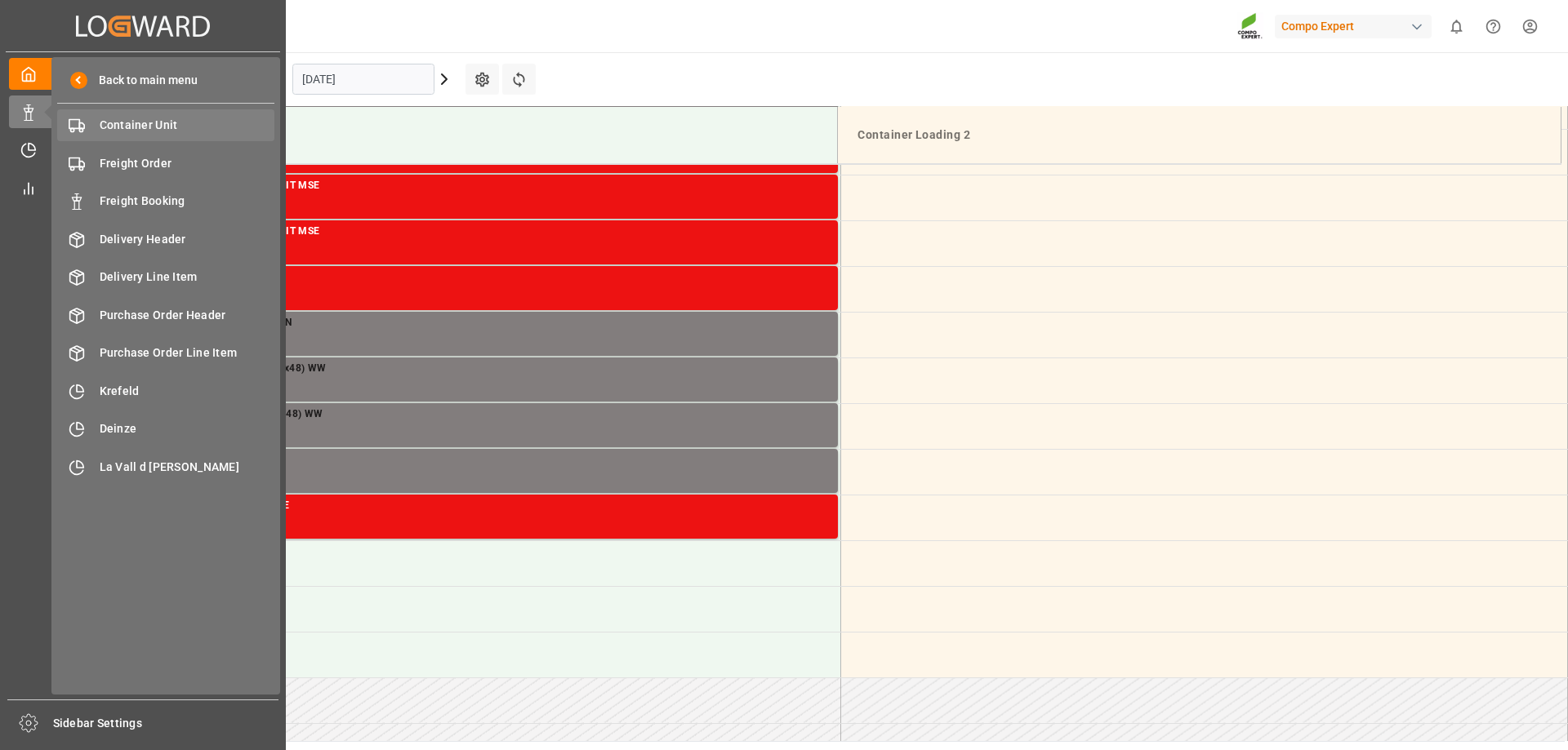
click at [159, 123] on span "Container Unit" at bounding box center [187, 126] width 176 height 17
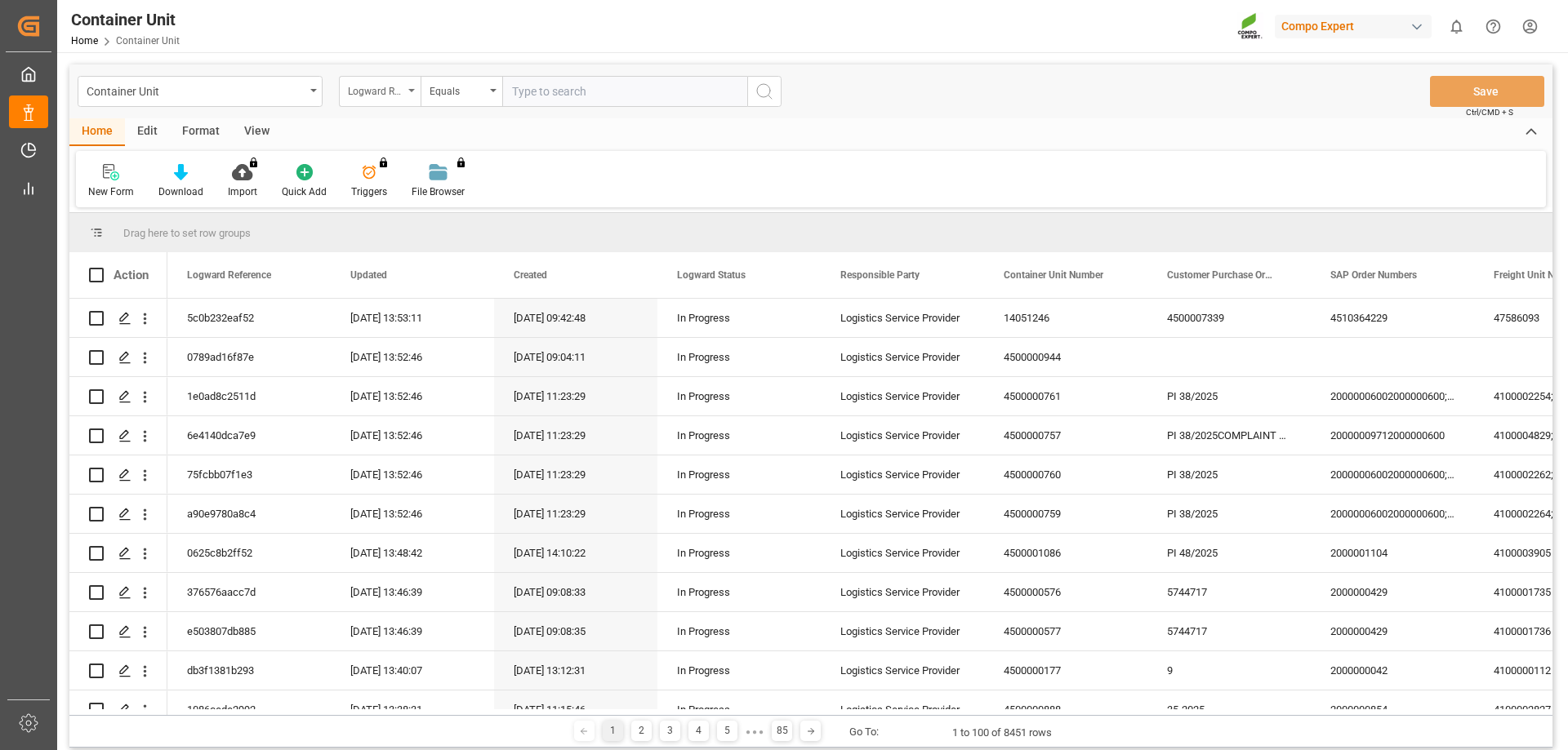
click at [408, 85] on div "Logward Reference" at bounding box center [380, 91] width 82 height 31
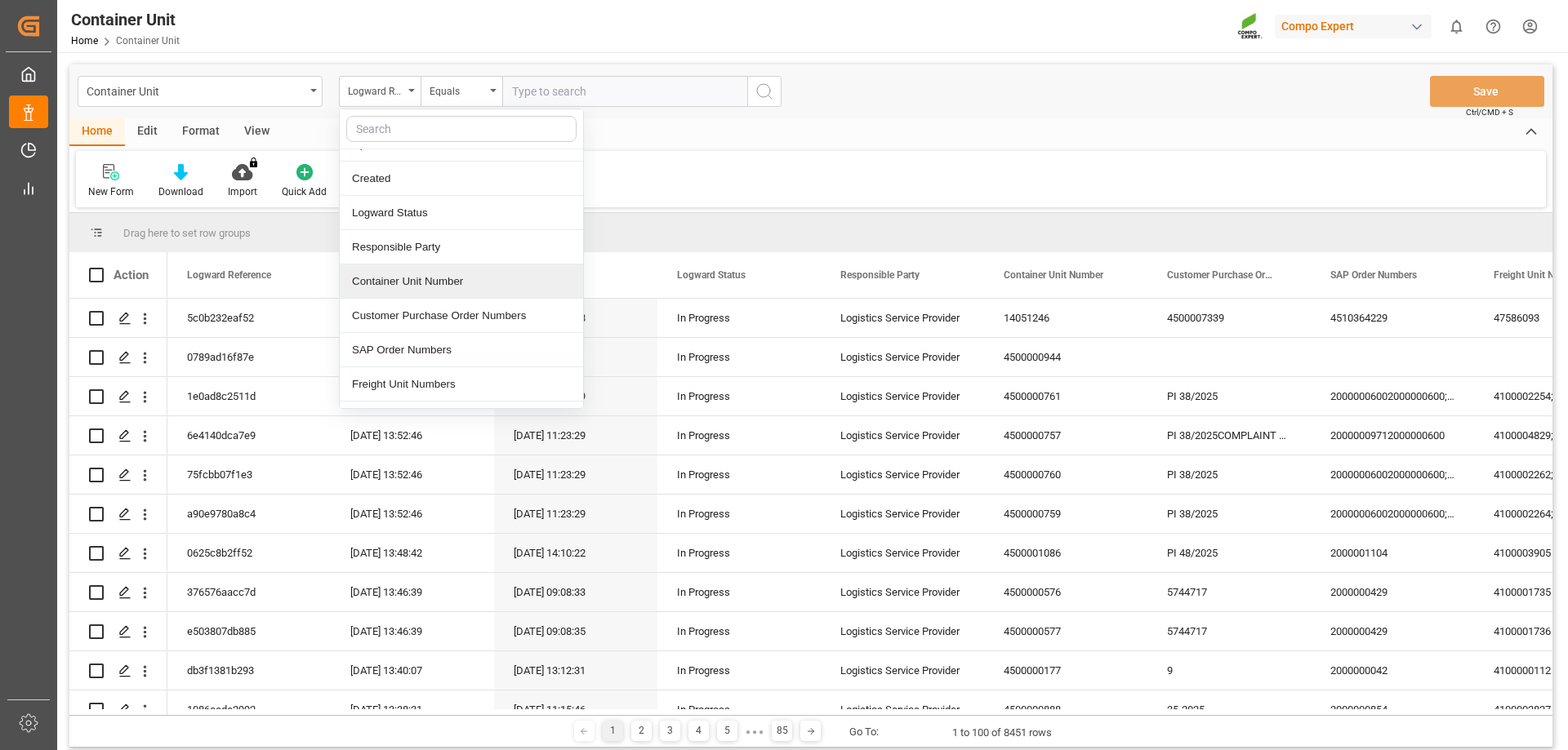
scroll to position [82, 0]
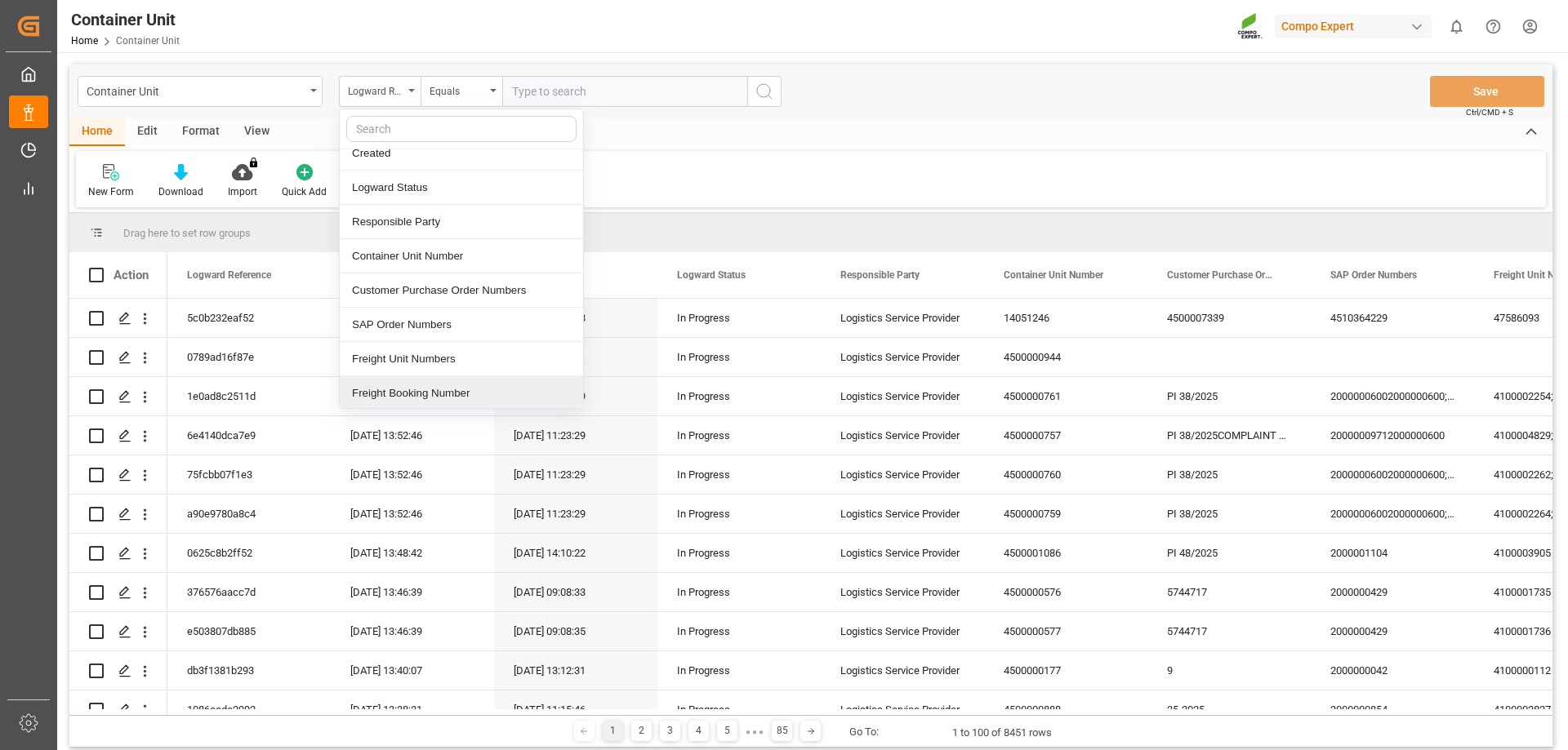
click at [410, 394] on div "Freight Booking Number" at bounding box center [460, 394] width 243 height 35
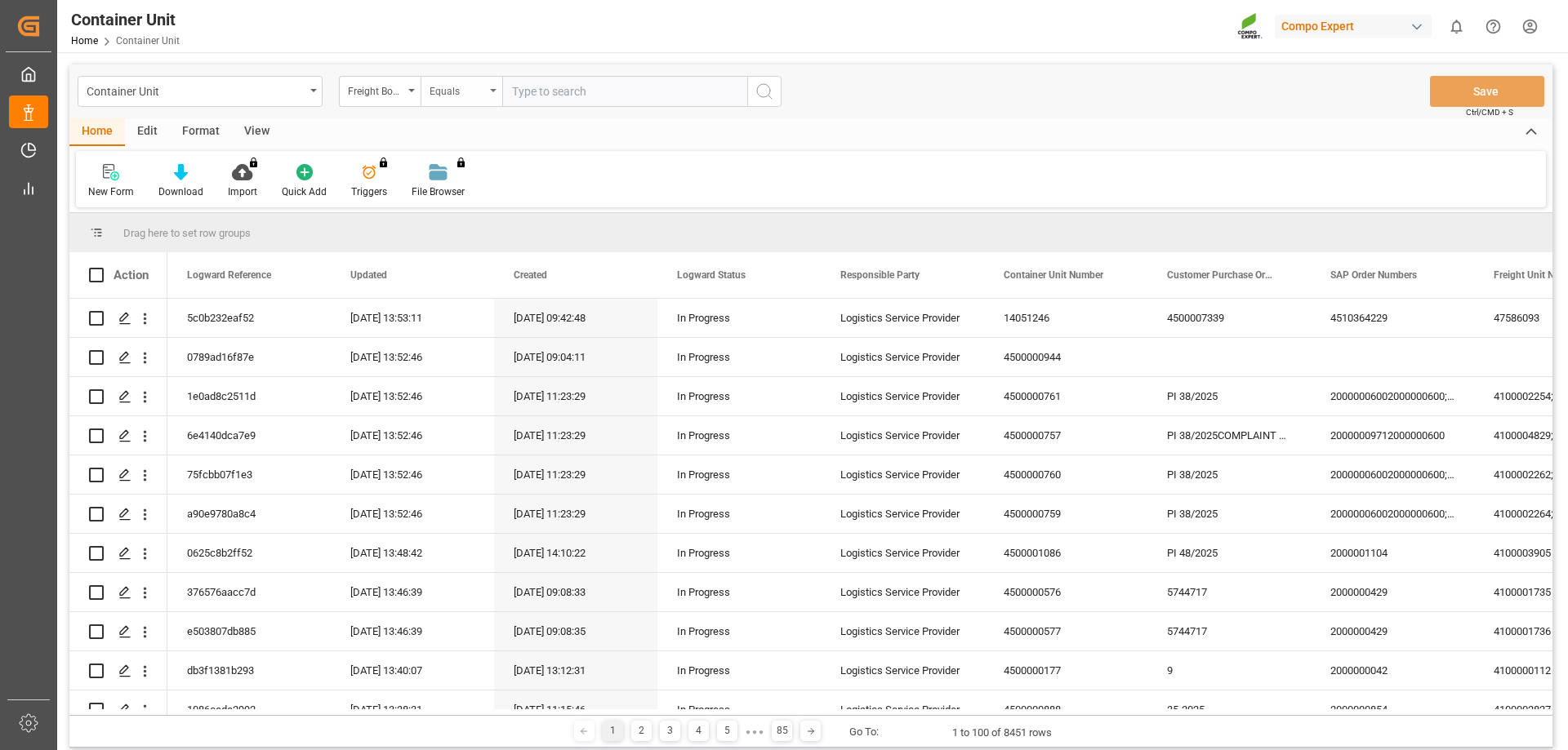
click at [447, 86] on div "Equals" at bounding box center [457, 89] width 56 height 19
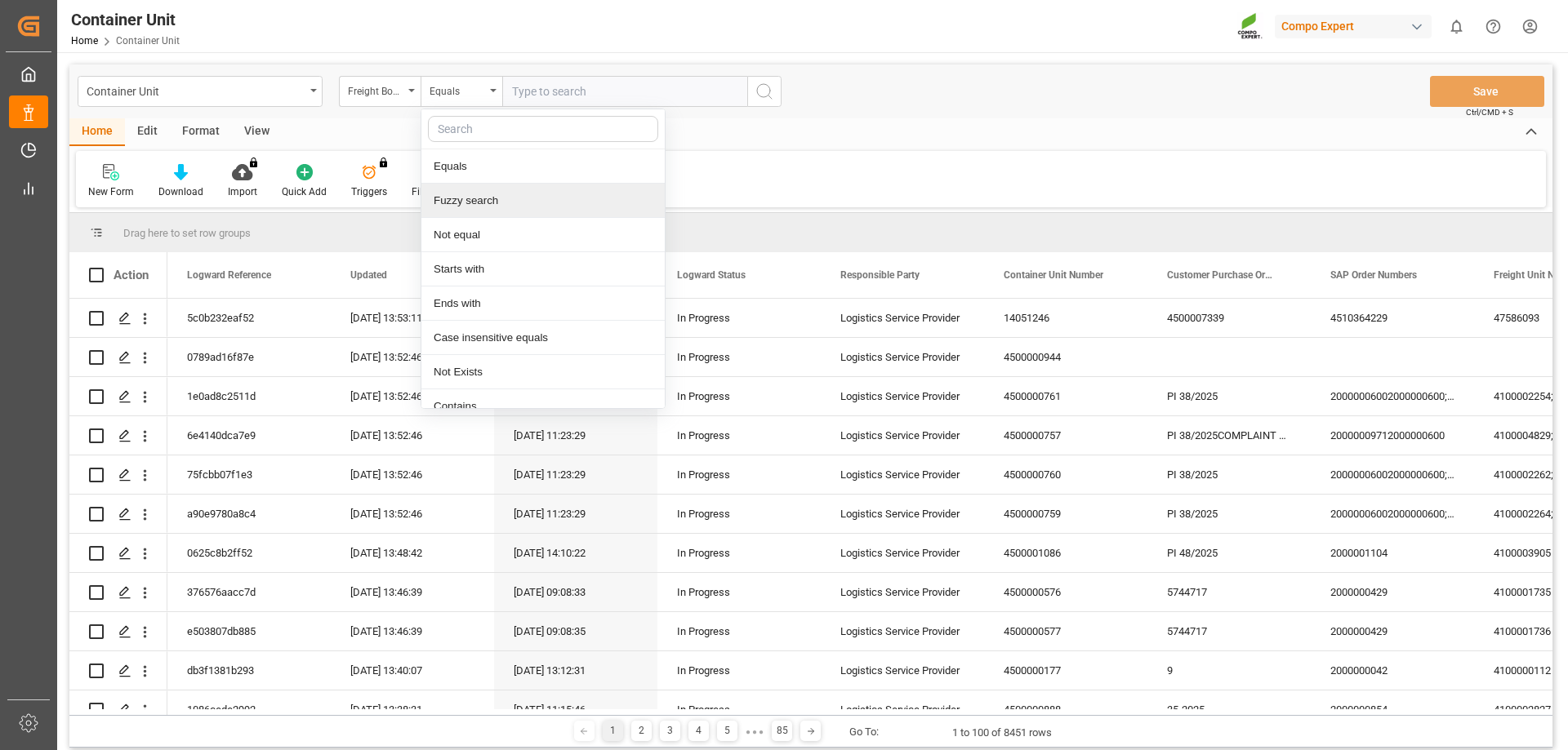
click at [466, 202] on div "Fuzzy search" at bounding box center [542, 201] width 243 height 35
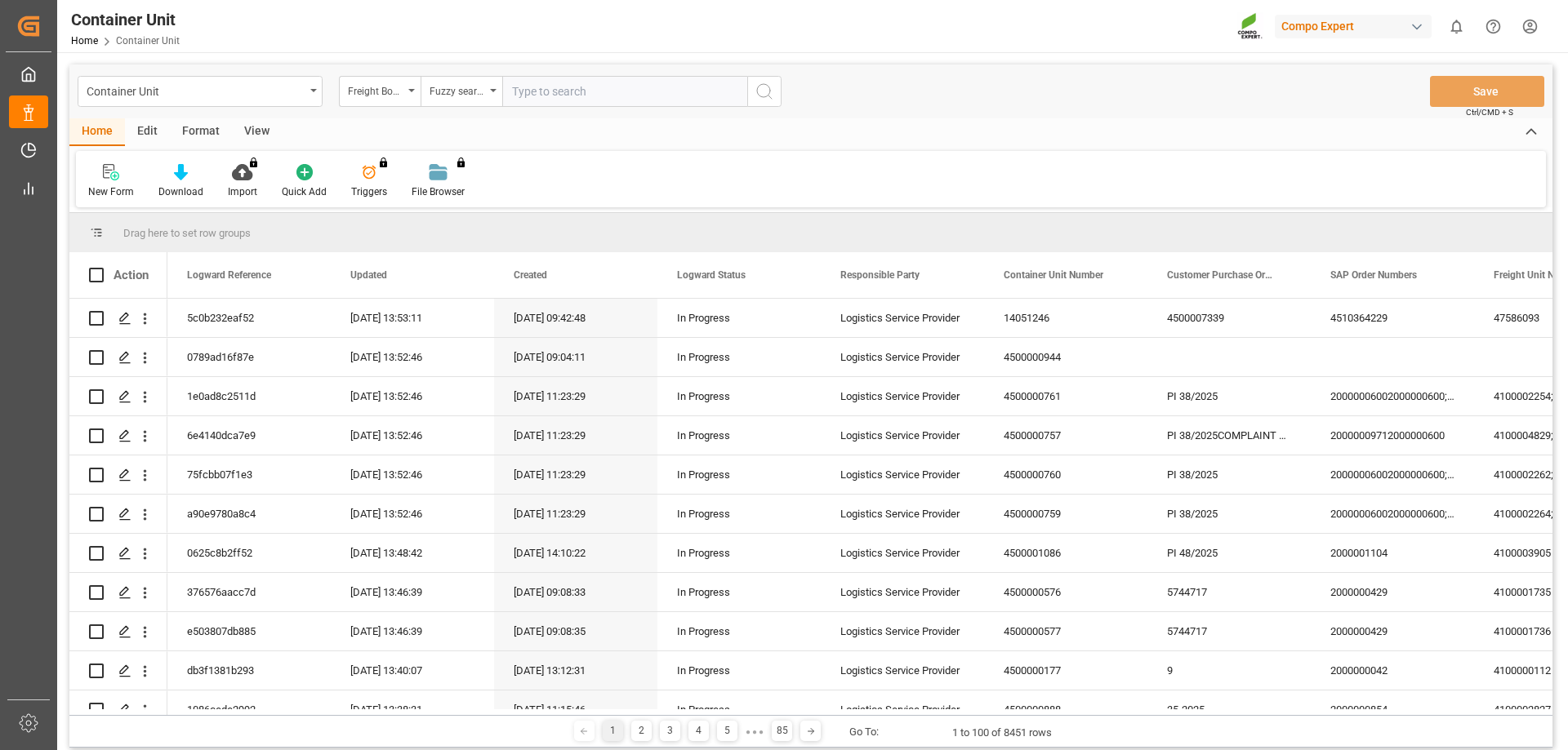
click at [559, 96] on input "text" at bounding box center [625, 91] width 245 height 31
type input "14052195"
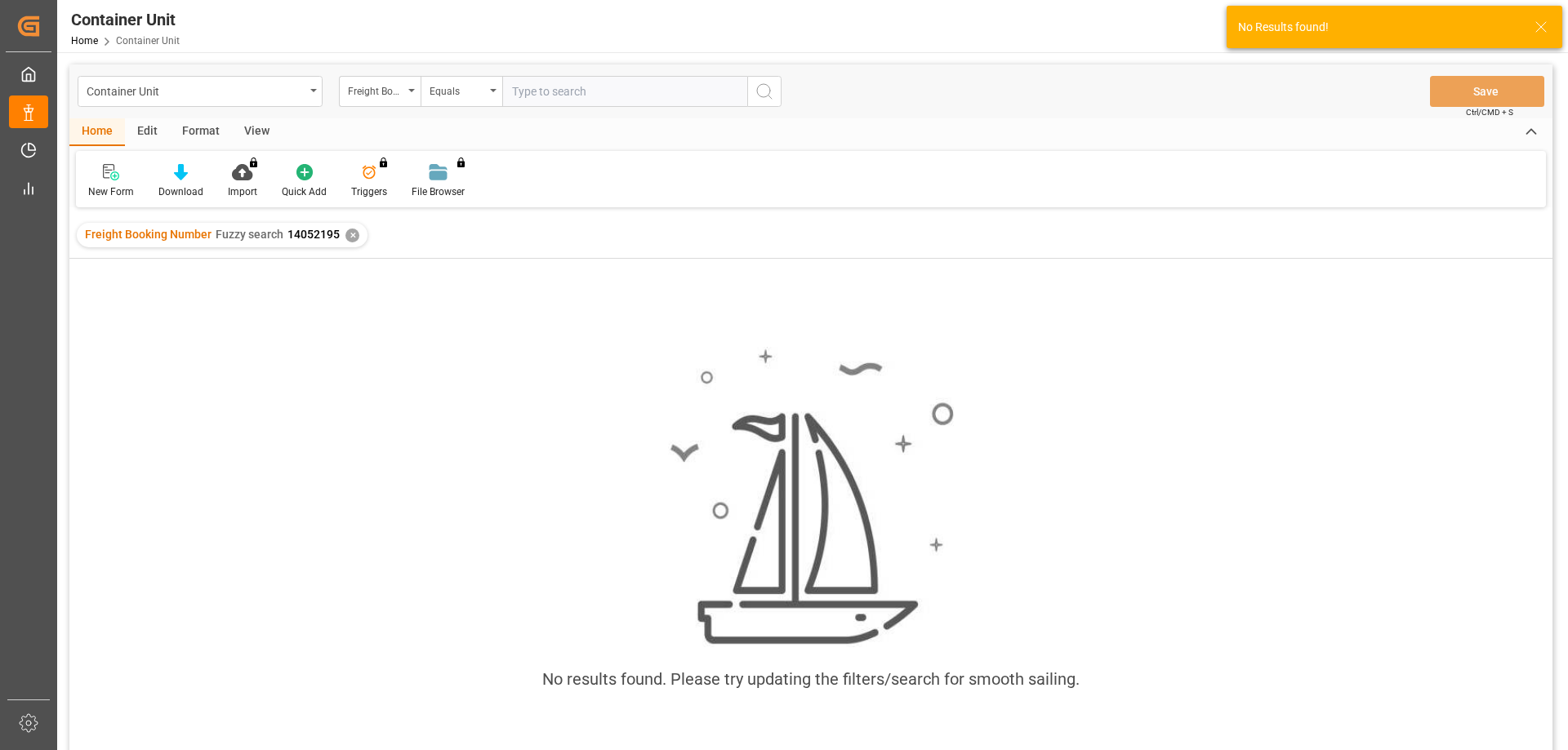
click at [349, 239] on div "✕" at bounding box center [352, 235] width 13 height 13
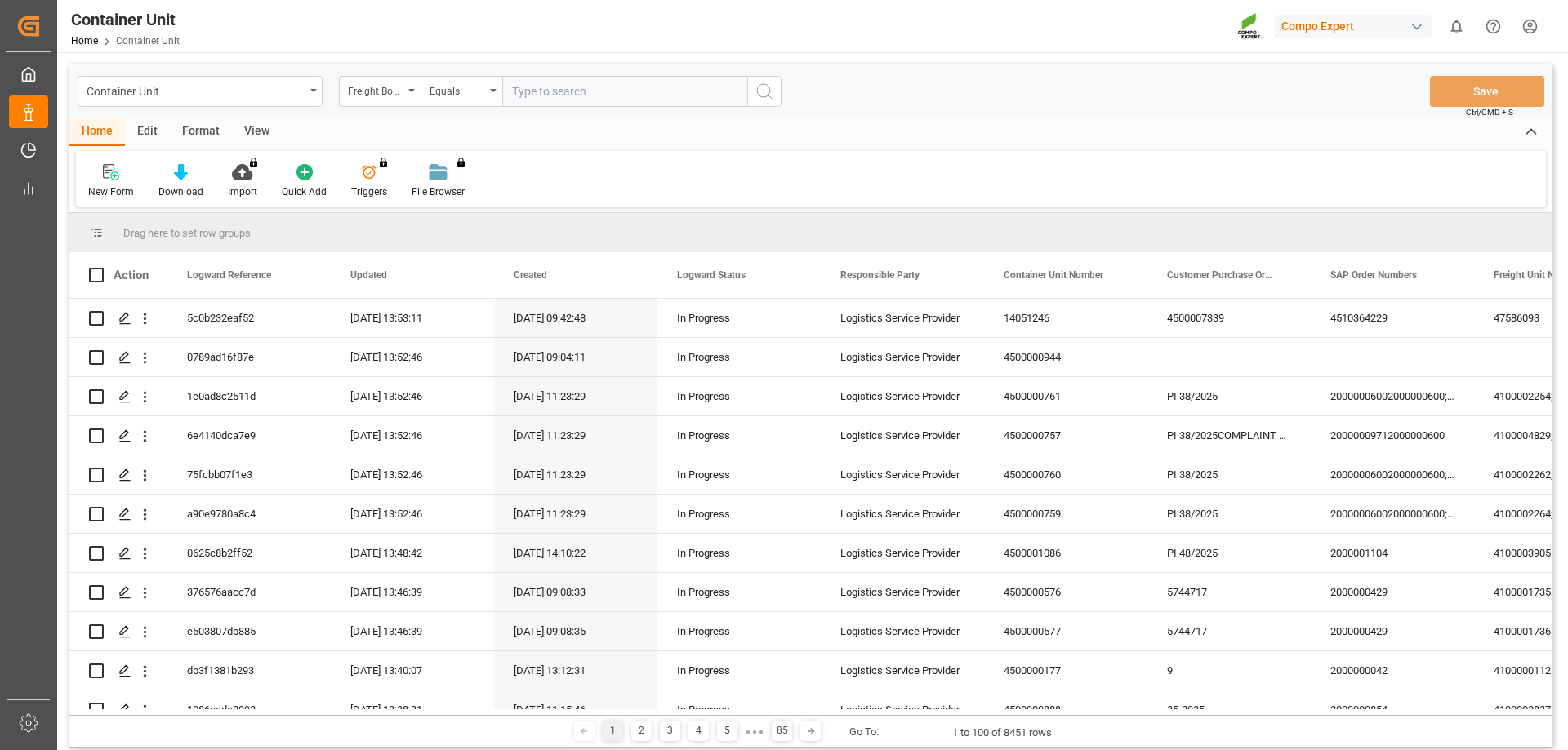
click at [532, 94] on input "text" at bounding box center [625, 91] width 245 height 31
click at [485, 90] on div "Equals" at bounding box center [461, 91] width 82 height 31
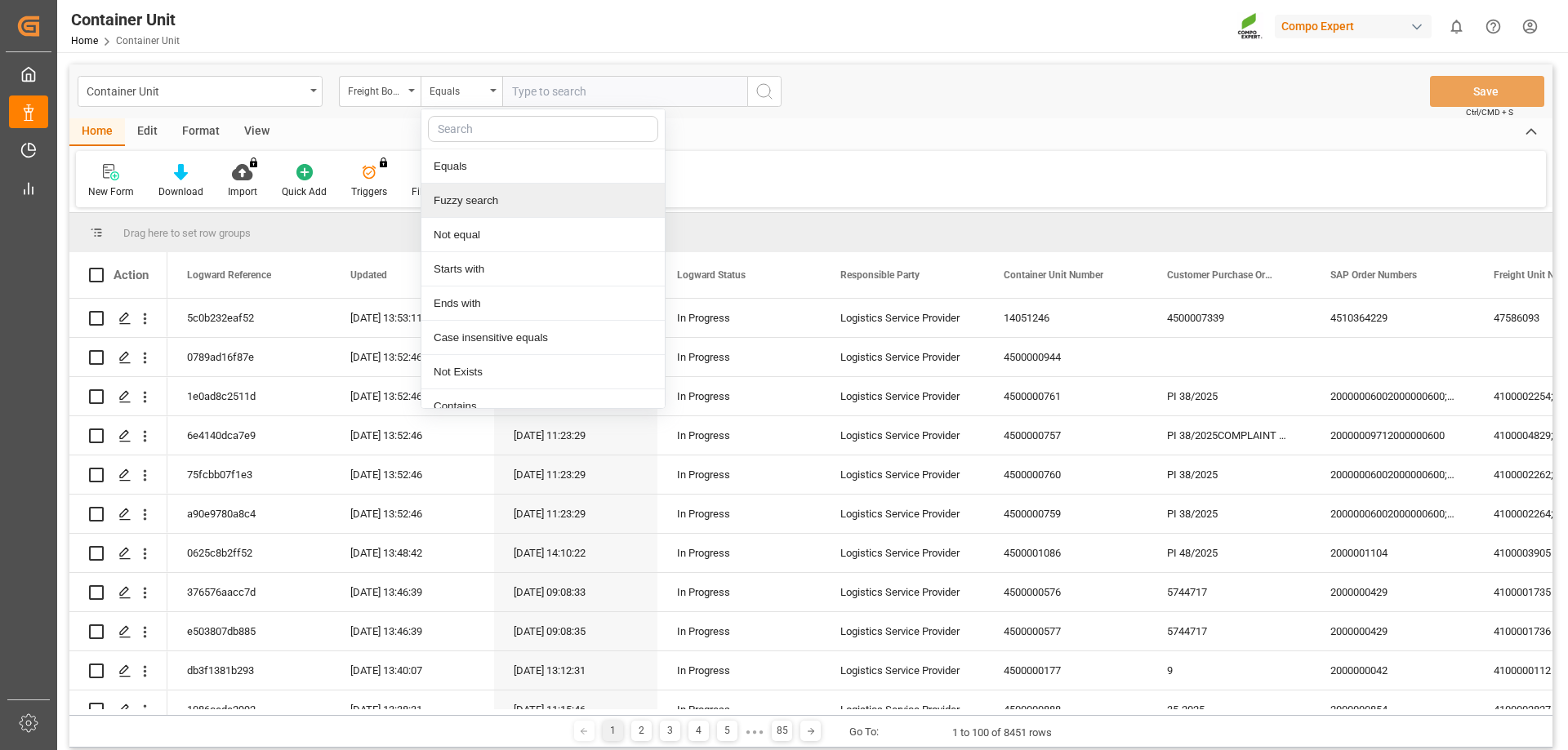
click at [488, 199] on div "Fuzzy search" at bounding box center [542, 201] width 243 height 35
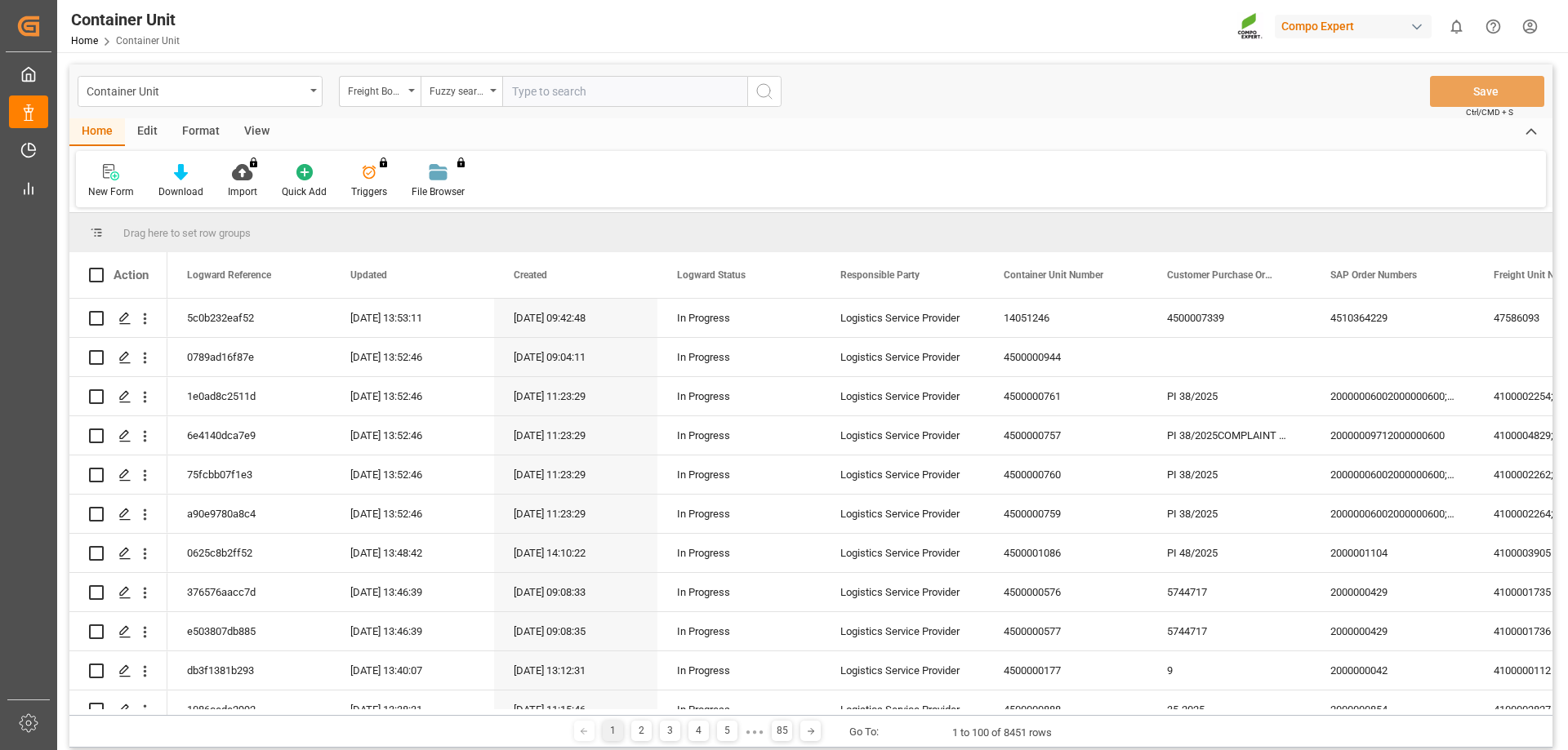
click at [584, 92] on input "text" at bounding box center [625, 91] width 245 height 31
type input "14052194"
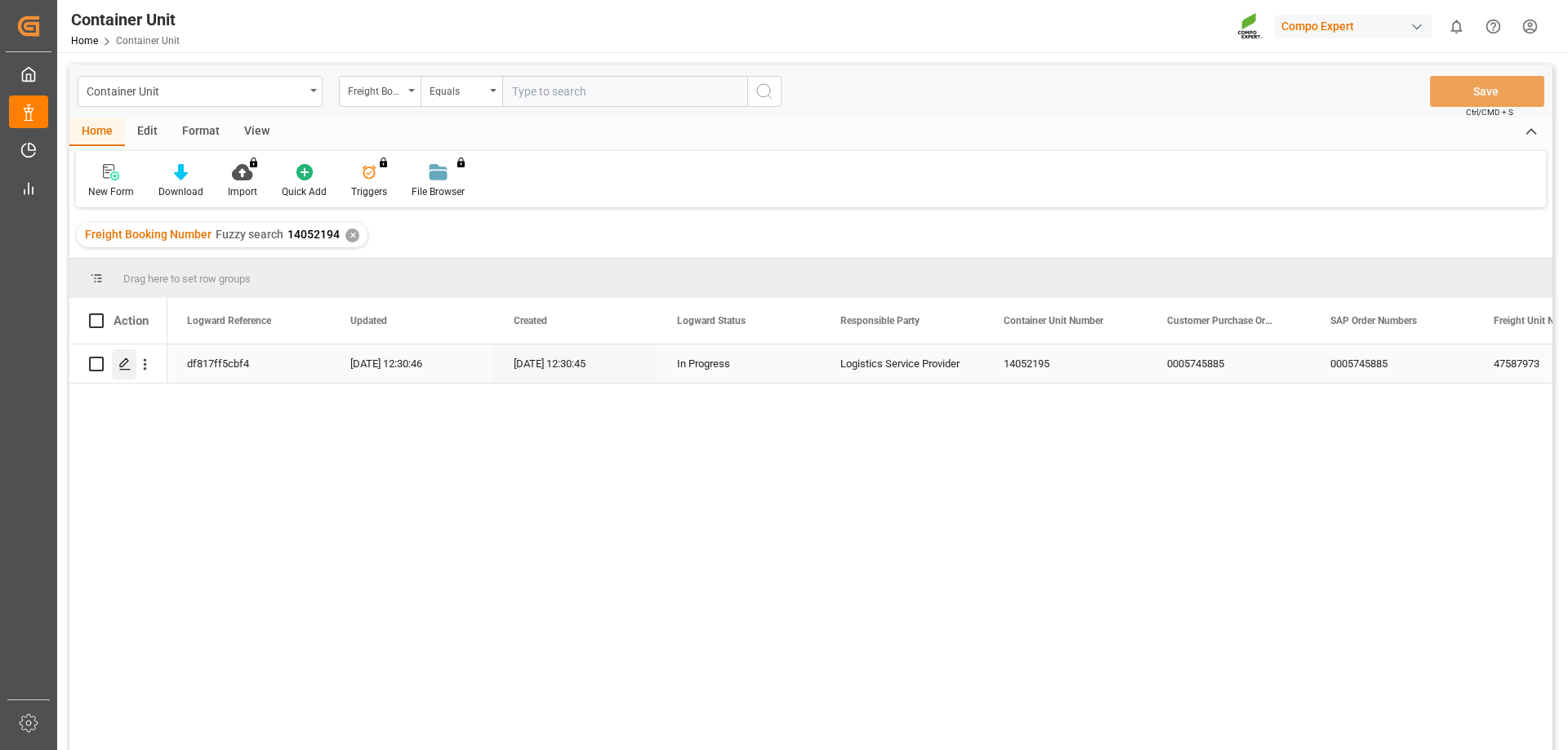
click at [125, 371] on icon "Press SPACE to select this row." at bounding box center [125, 364] width 13 height 13
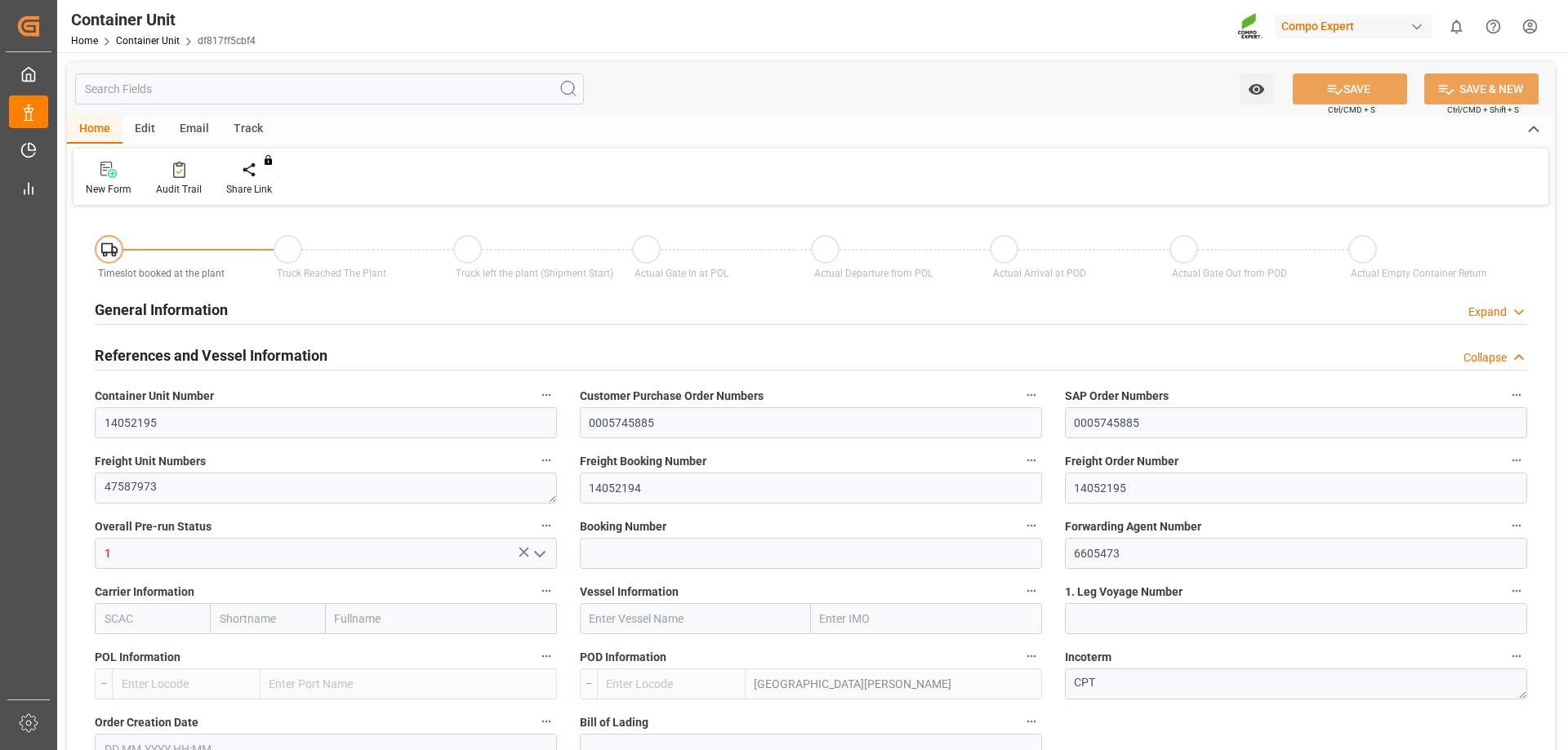
type input "ESVLC"
type input "ESSCT"
type input "0"
type input "16"
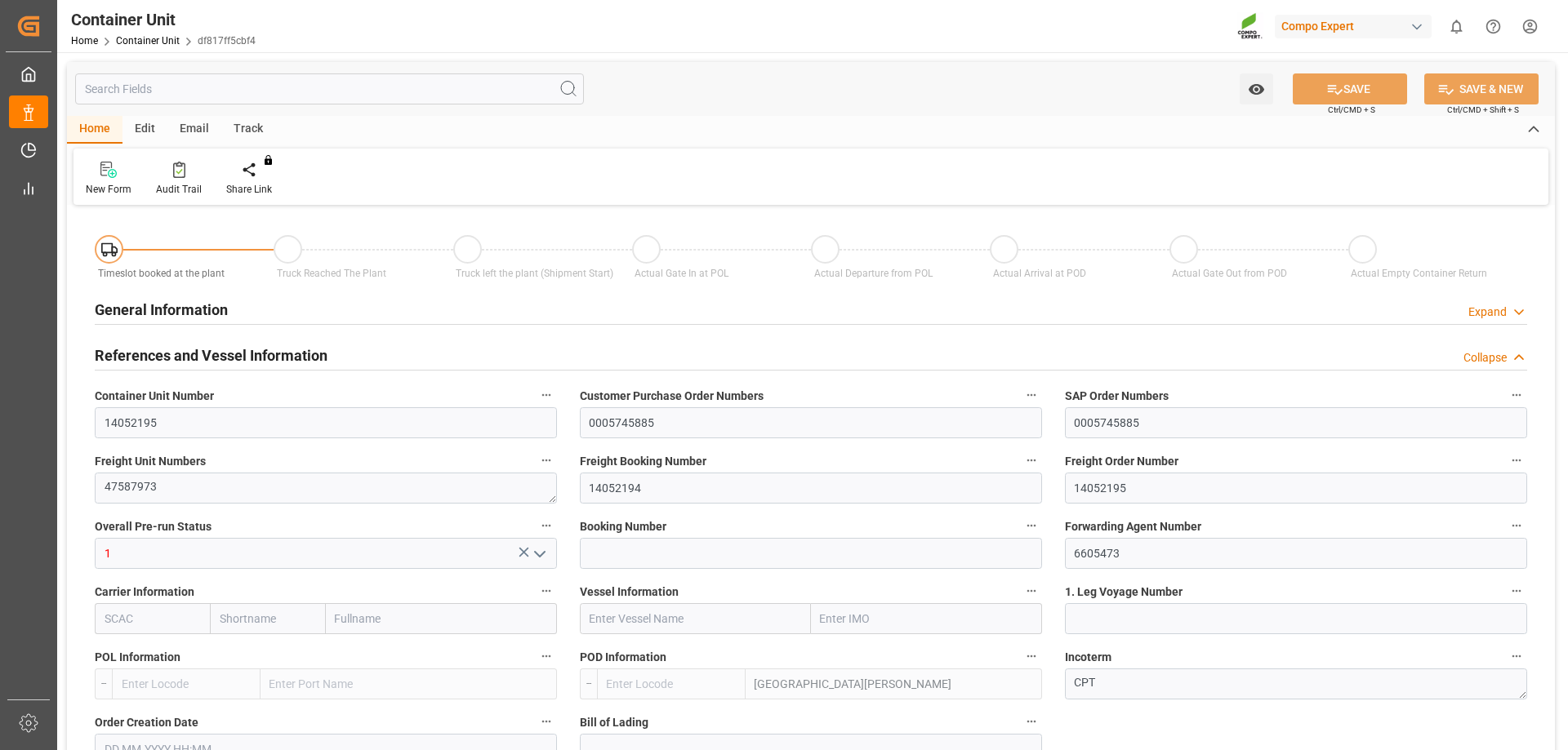
type input "24576"
type input "10.09.2025 12:30"
type input "12.09.2025"
click at [259, 181] on div "Create Timeslot" at bounding box center [260, 188] width 69 height 14
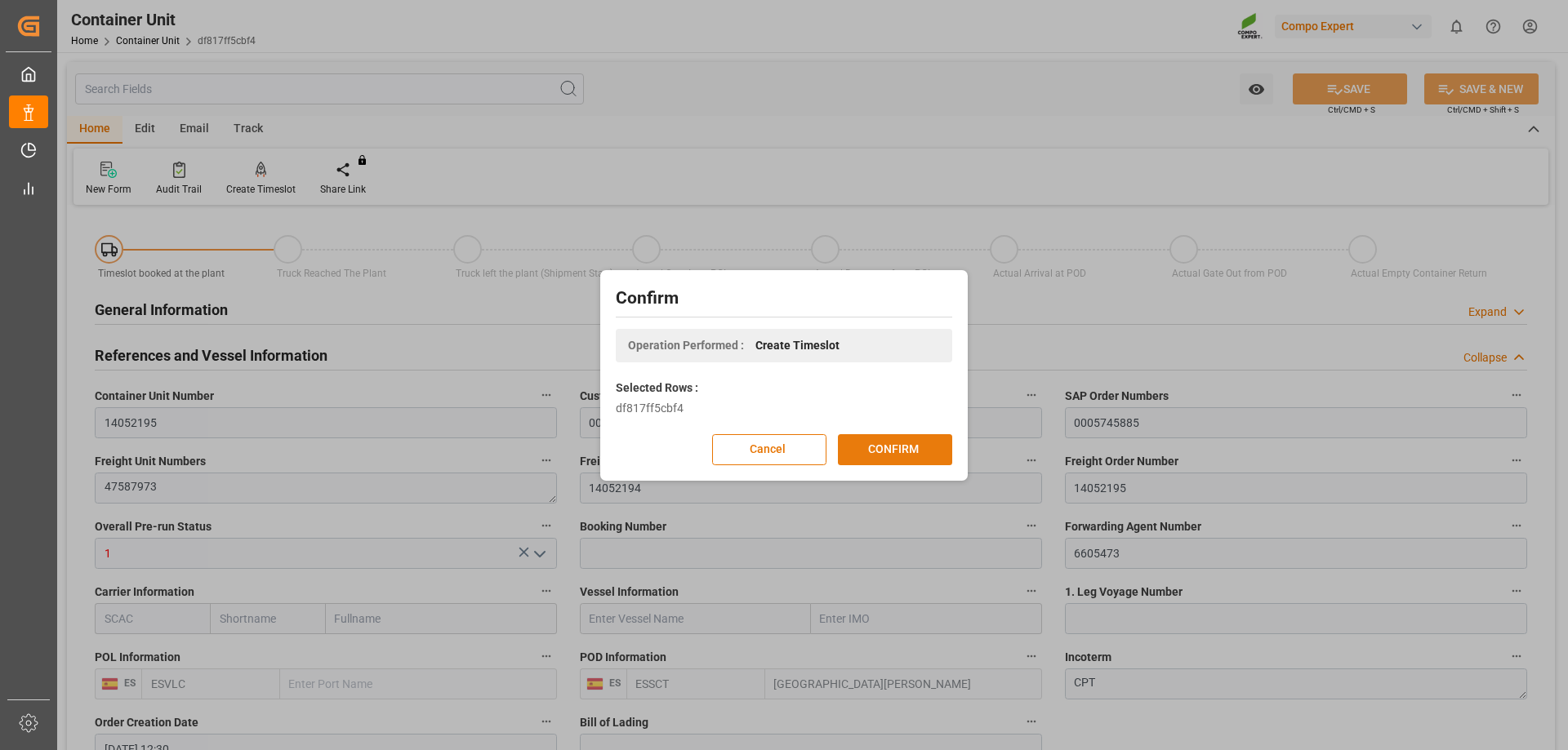
click at [915, 459] on button "CONFIRM" at bounding box center [894, 449] width 114 height 31
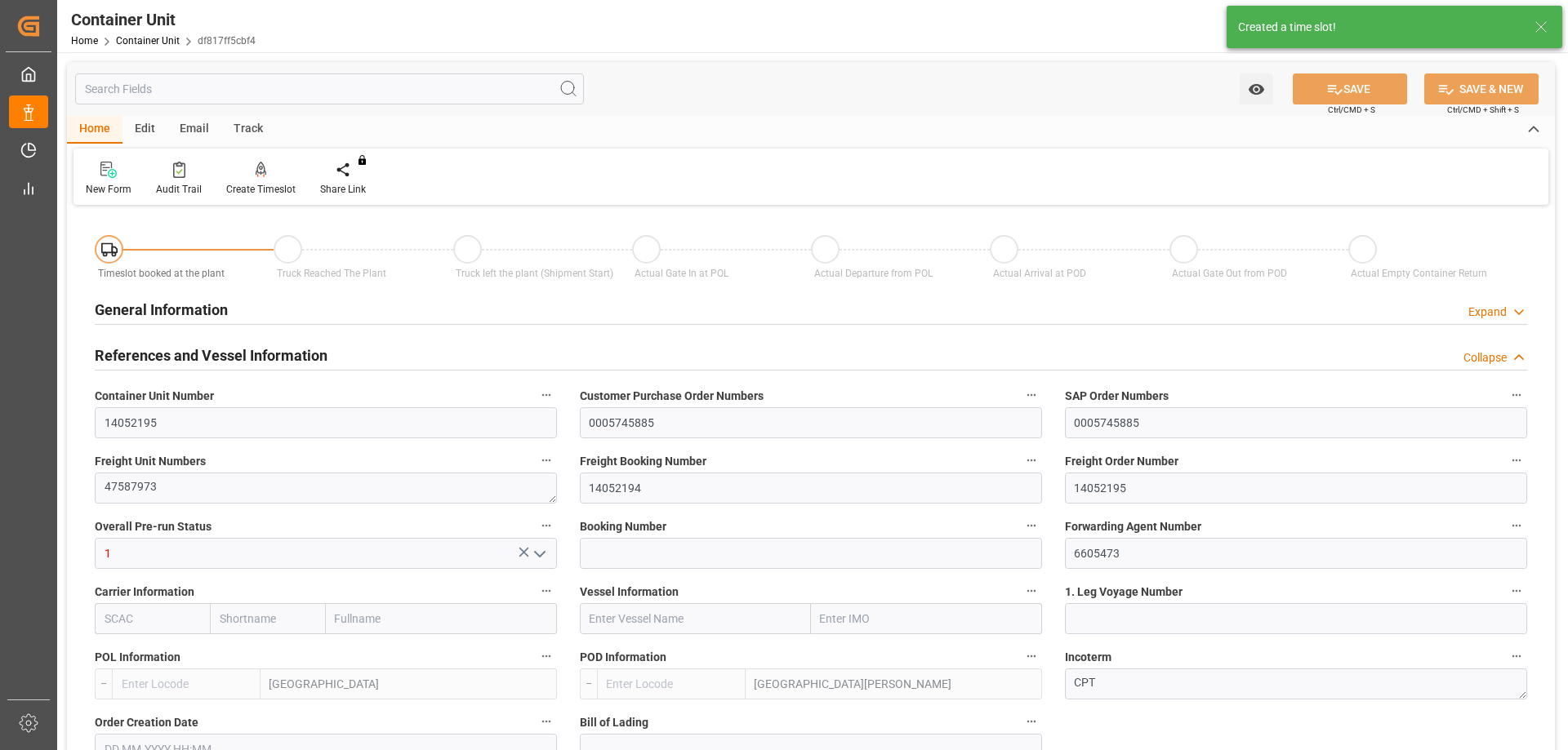
type input "ESVLC"
type input "ESSCT"
type input "7"
type input "0"
type input "8"
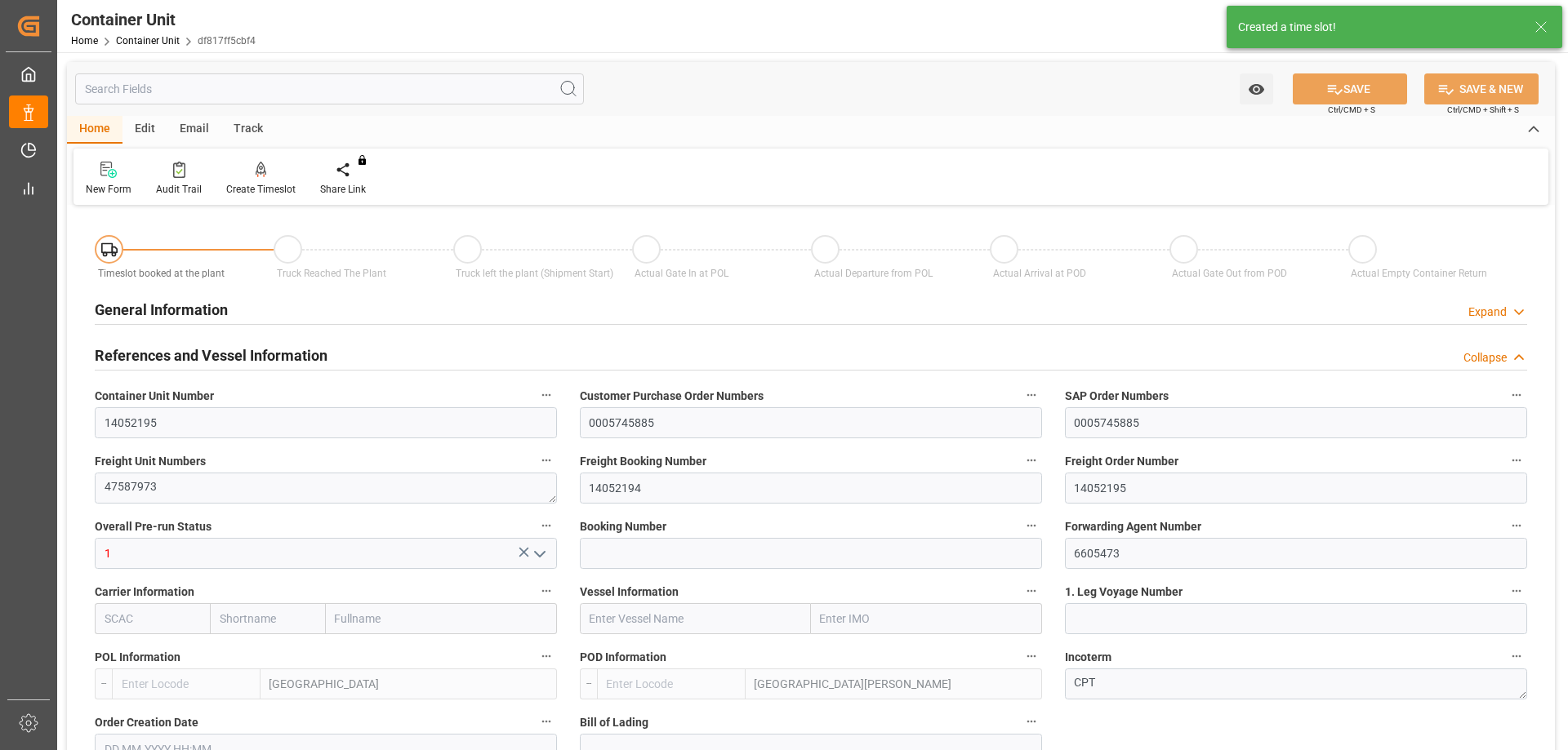
type input "0"
type input "16"
type input "24576"
type input "10.09.2025 12:30"
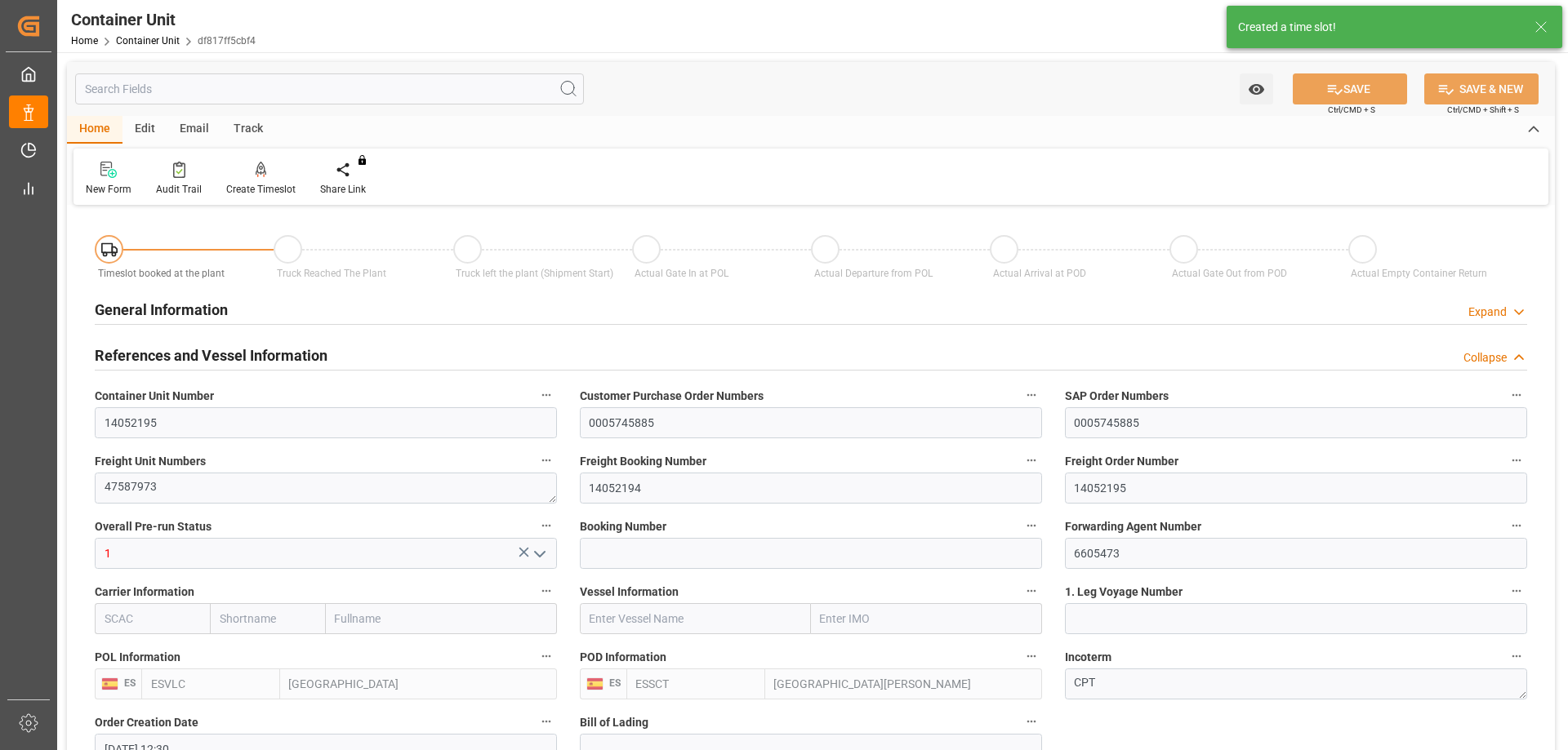
type input "12.09.2025"
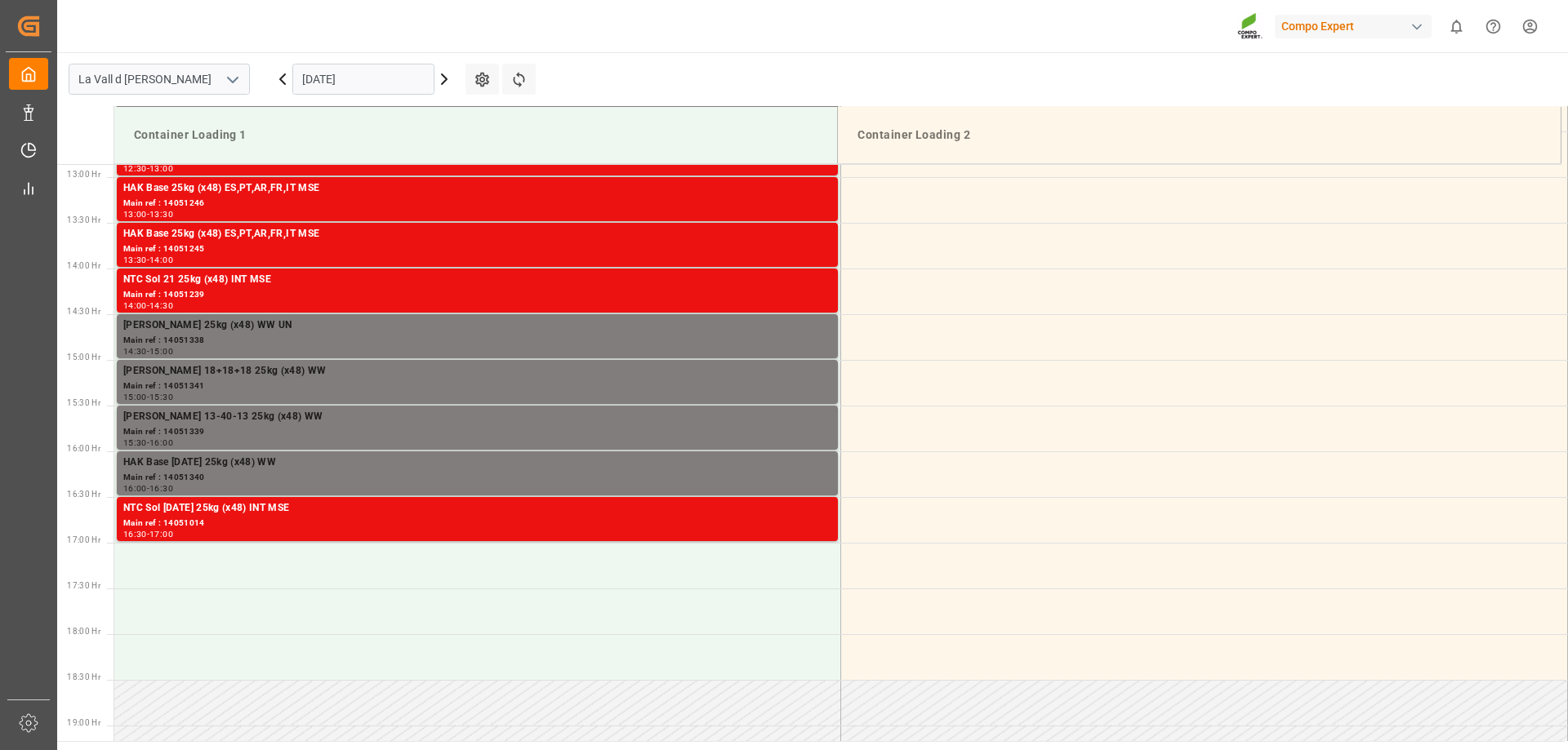
scroll to position [1177, 0]
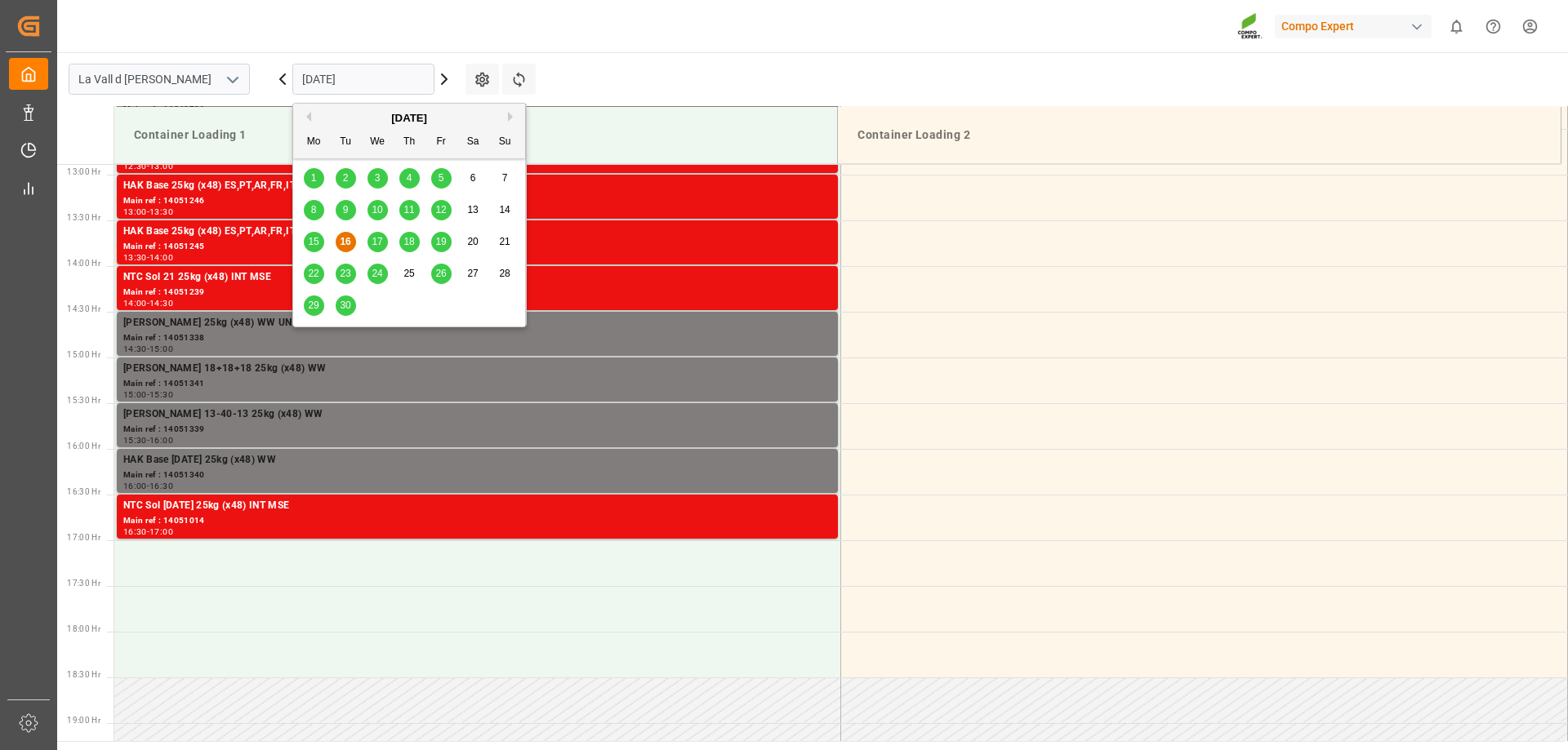
click at [380, 85] on input "[DATE]" at bounding box center [363, 79] width 142 height 31
click at [414, 242] on span "18" at bounding box center [408, 242] width 11 height 12
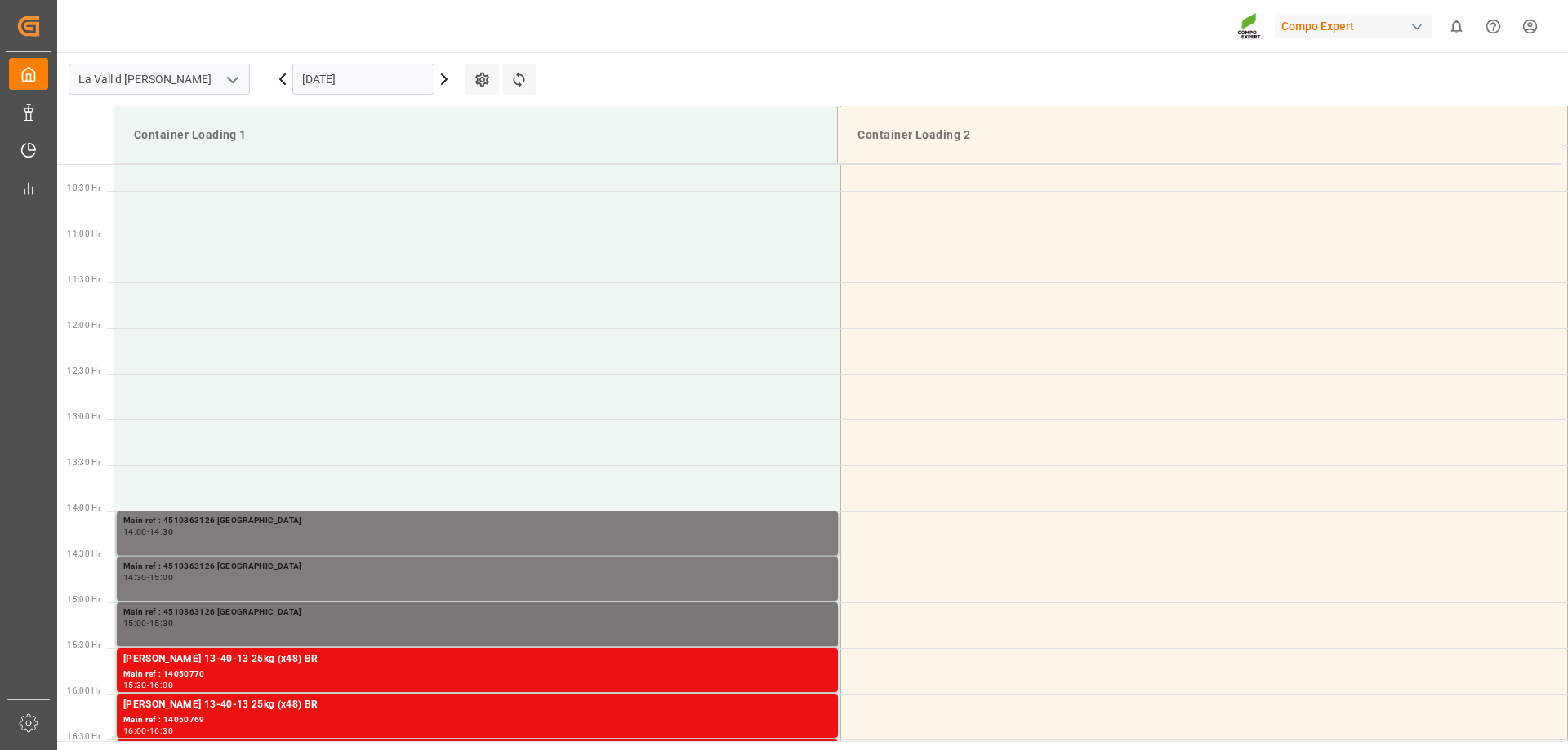
scroll to position [769, 0]
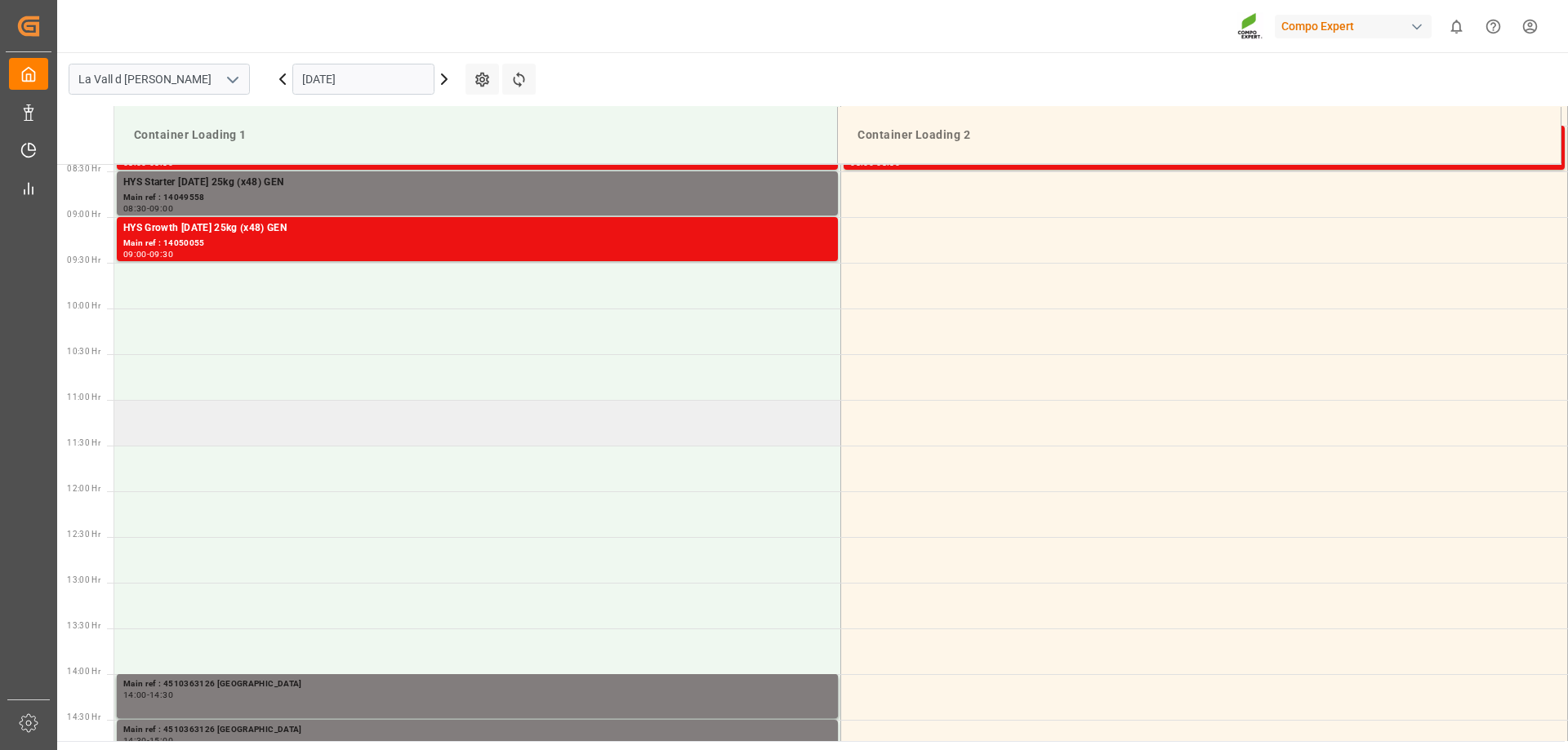
click at [154, 426] on td at bounding box center [478, 423] width 726 height 46
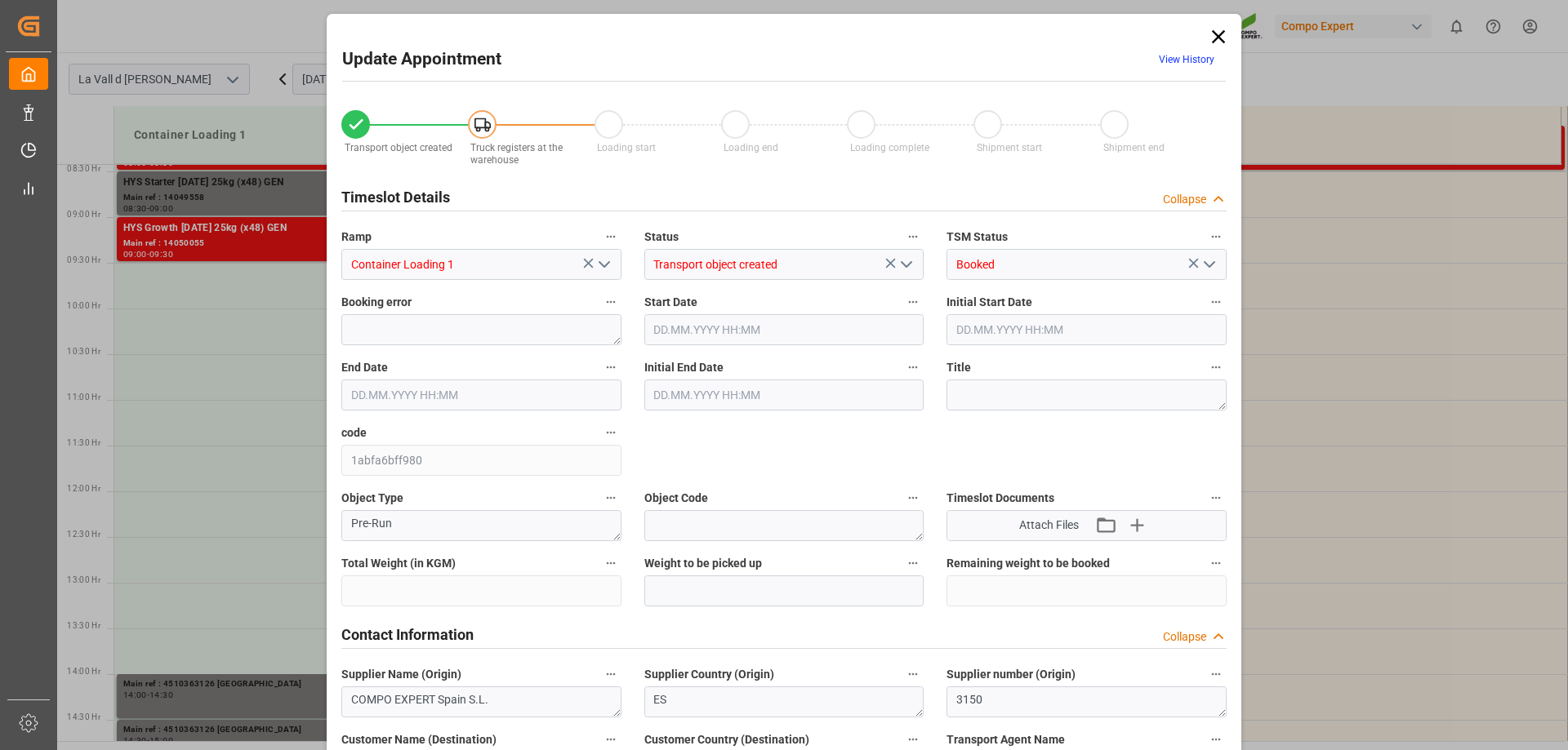
type input "24576"
type input "16"
type input "18.09.2025 11:00"
type input "18.09.2025 11:30"
type input "10.09.2025 12:30"
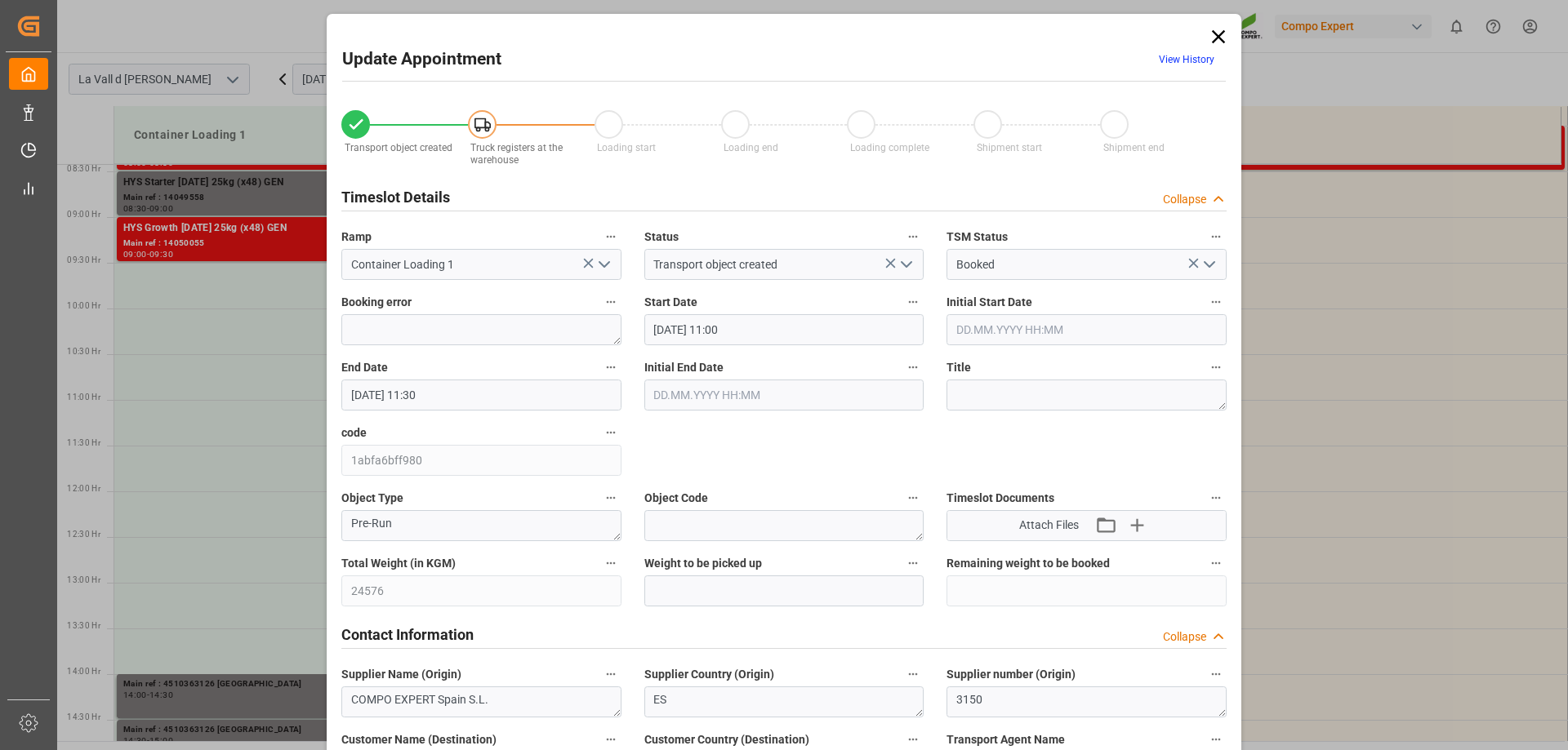
type input "16.09.2025 11:54"
click at [676, 585] on input "text" at bounding box center [783, 591] width 280 height 31
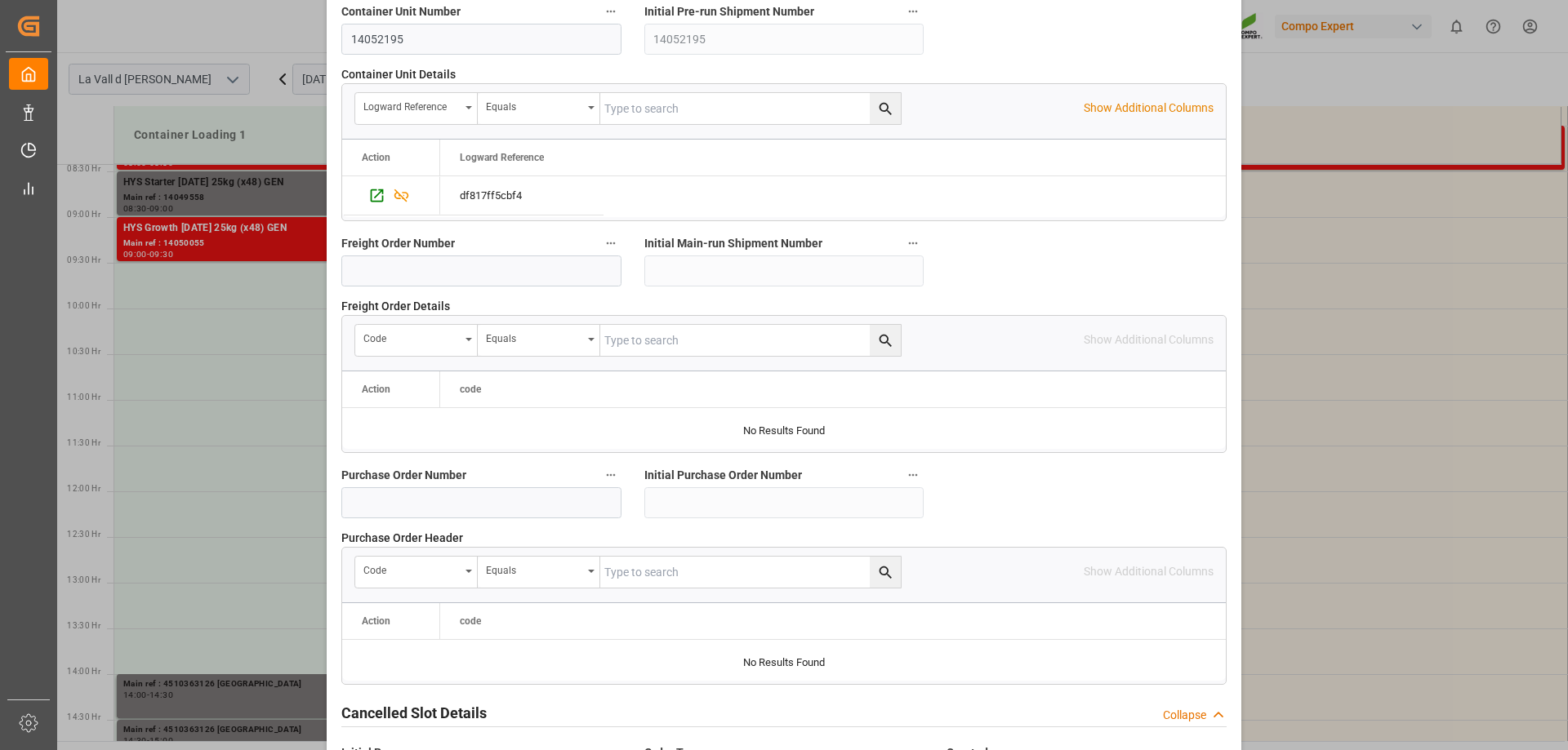
scroll to position [1514, 0]
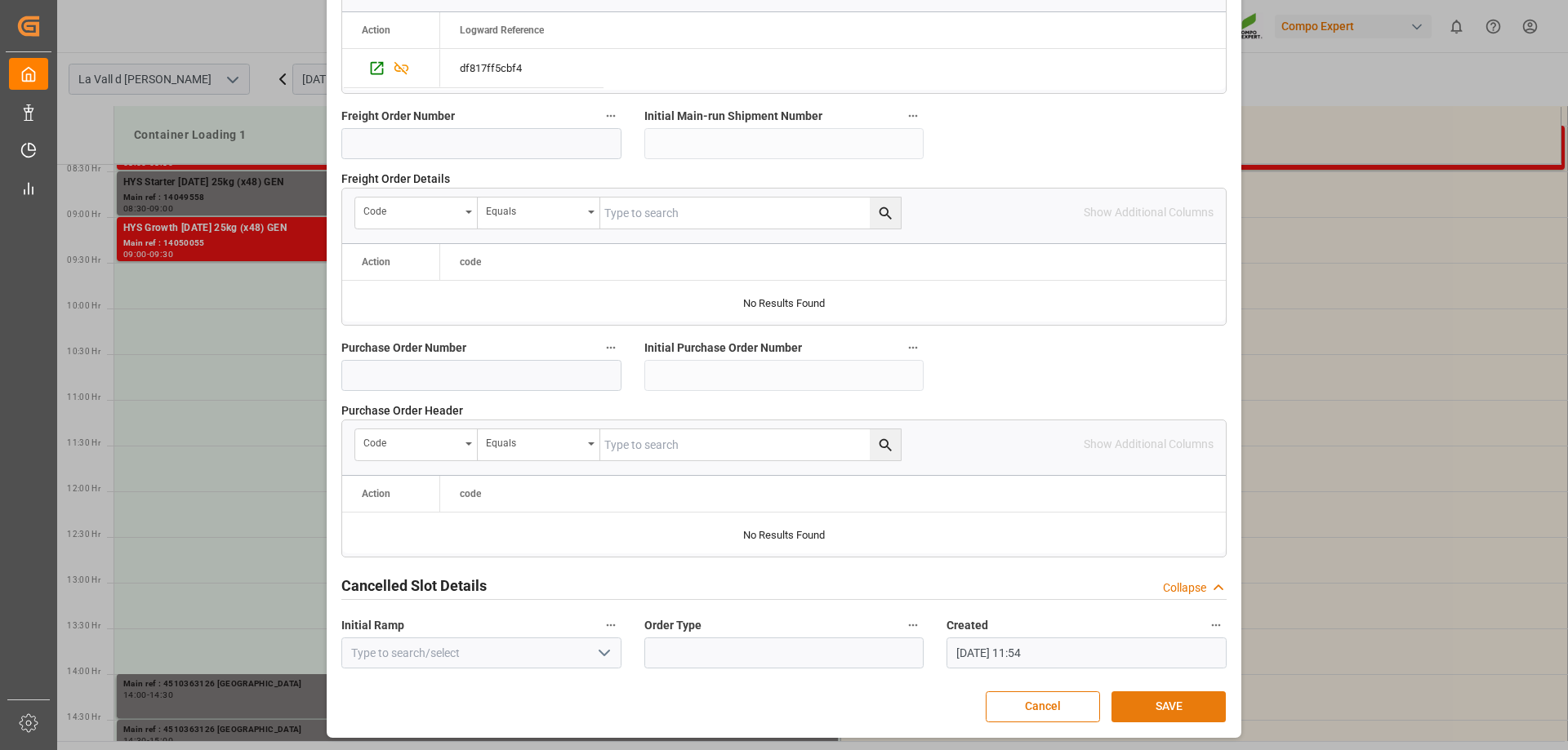
type input "24576"
click at [1160, 702] on button "SAVE" at bounding box center [1168, 707] width 114 height 31
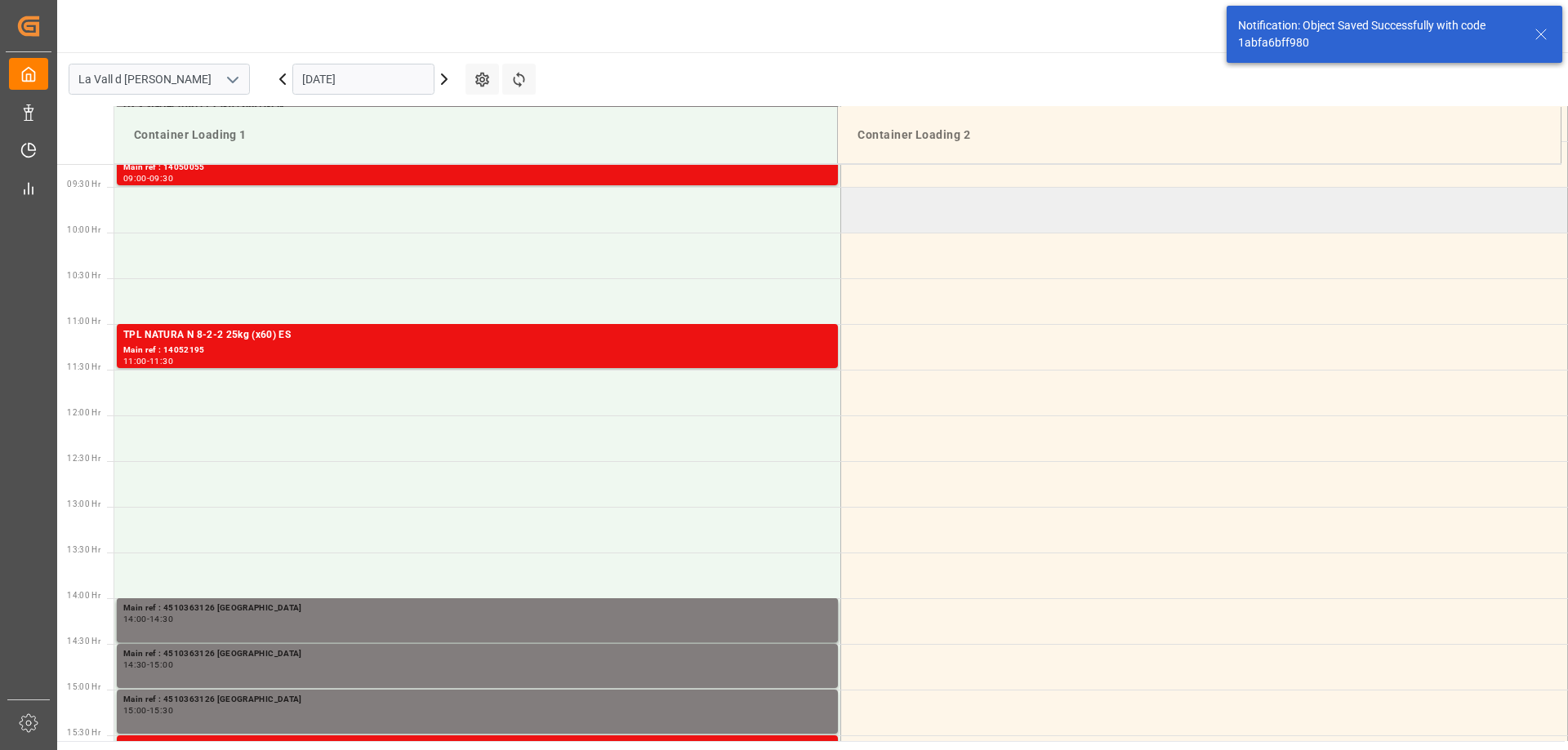
scroll to position [904, 0]
